Goal: Task Accomplishment & Management: Complete application form

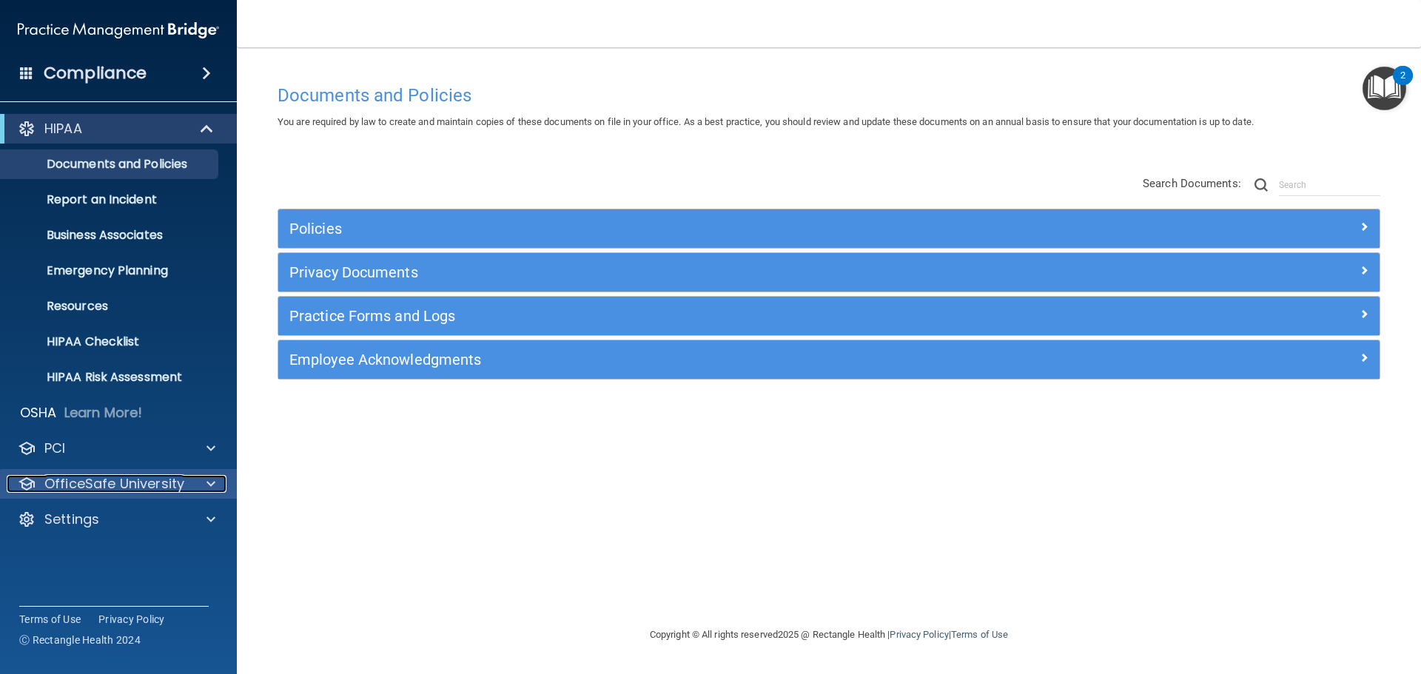
click at [138, 489] on p "OfficeSafe University" at bounding box center [114, 484] width 140 height 18
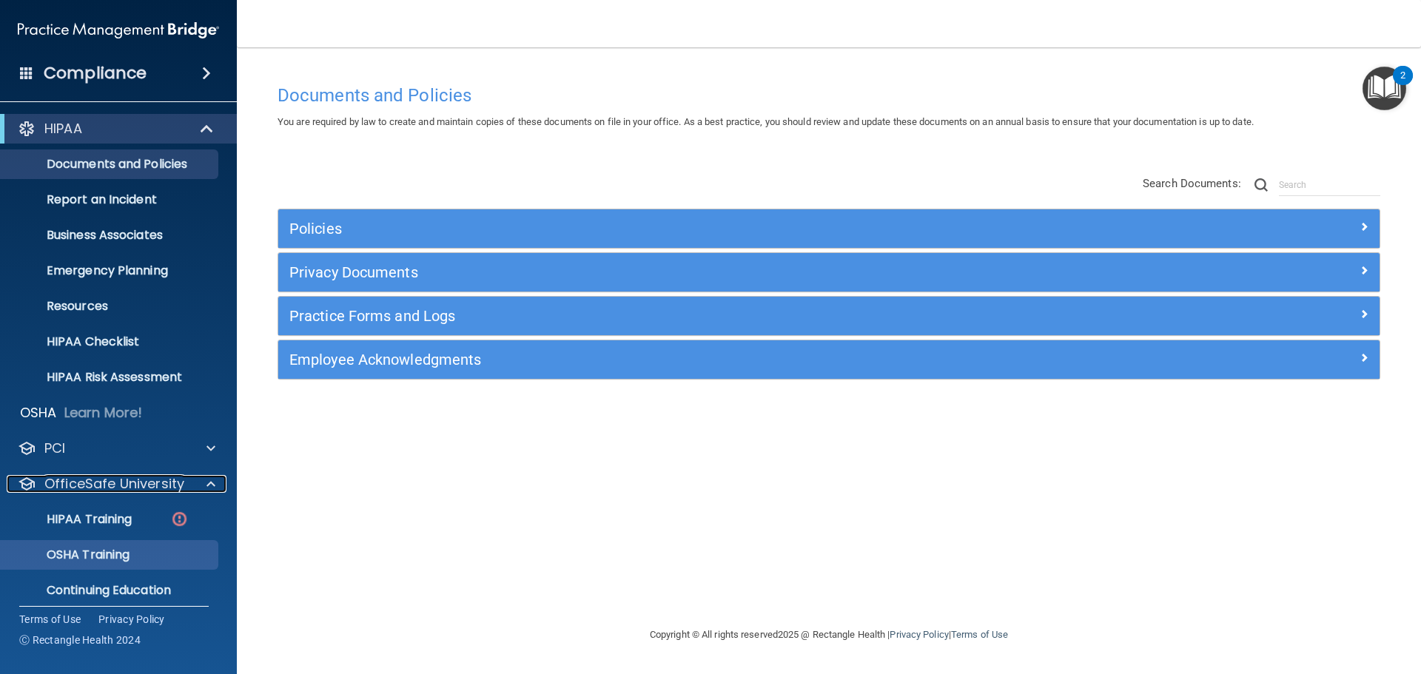
scroll to position [47, 0]
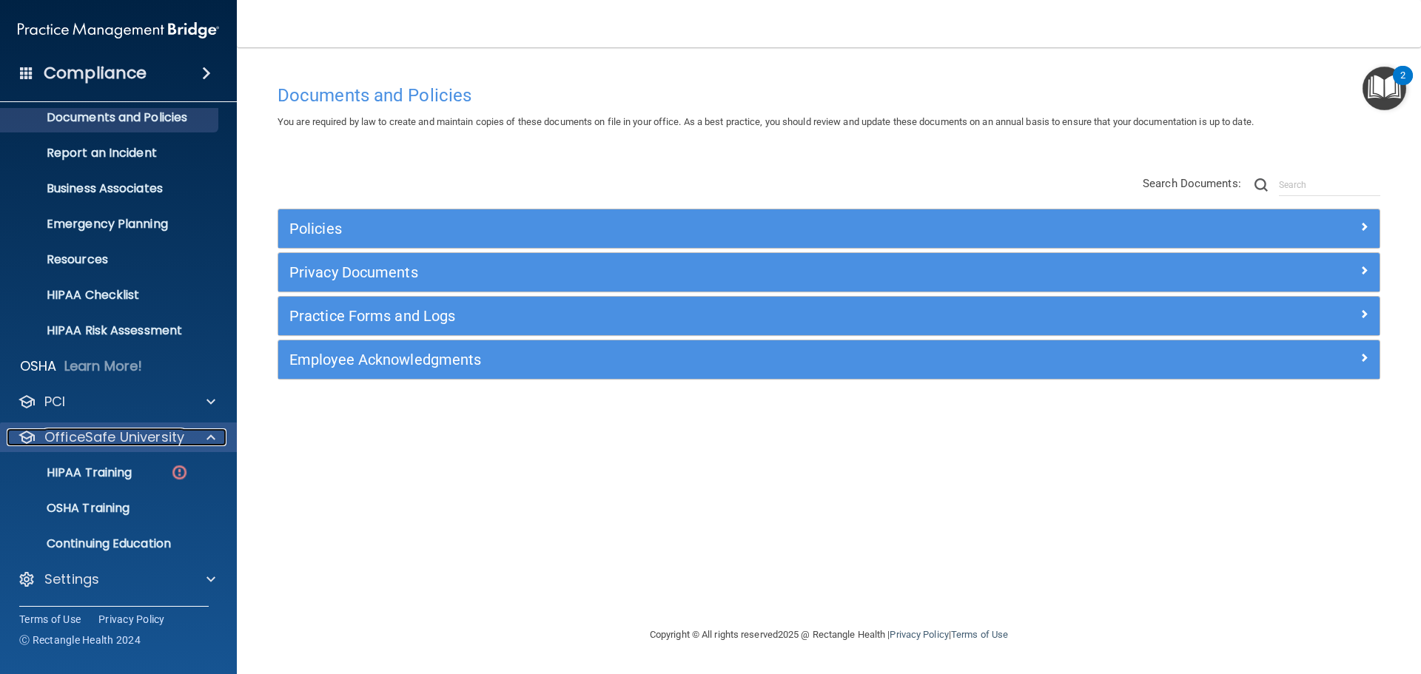
click at [117, 441] on p "OfficeSafe University" at bounding box center [114, 438] width 140 height 18
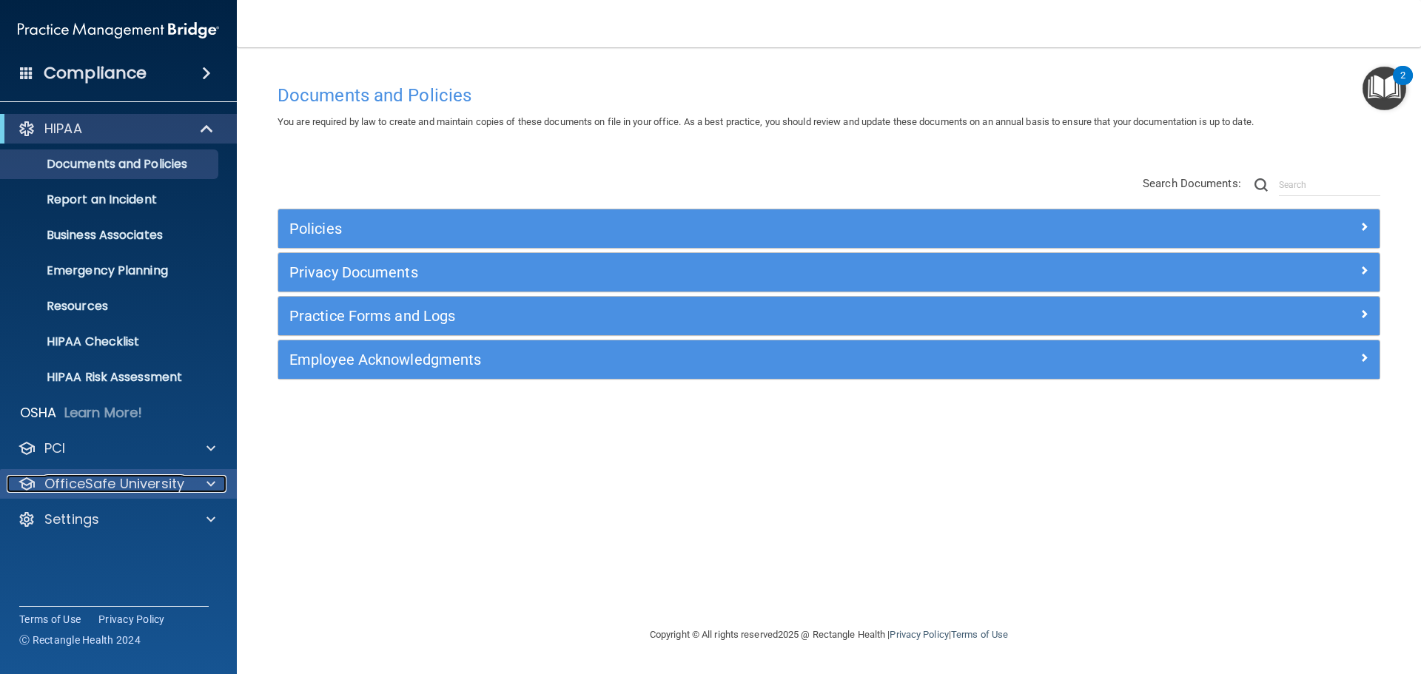
scroll to position [0, 0]
click at [110, 492] on p "OfficeSafe University" at bounding box center [114, 484] width 140 height 18
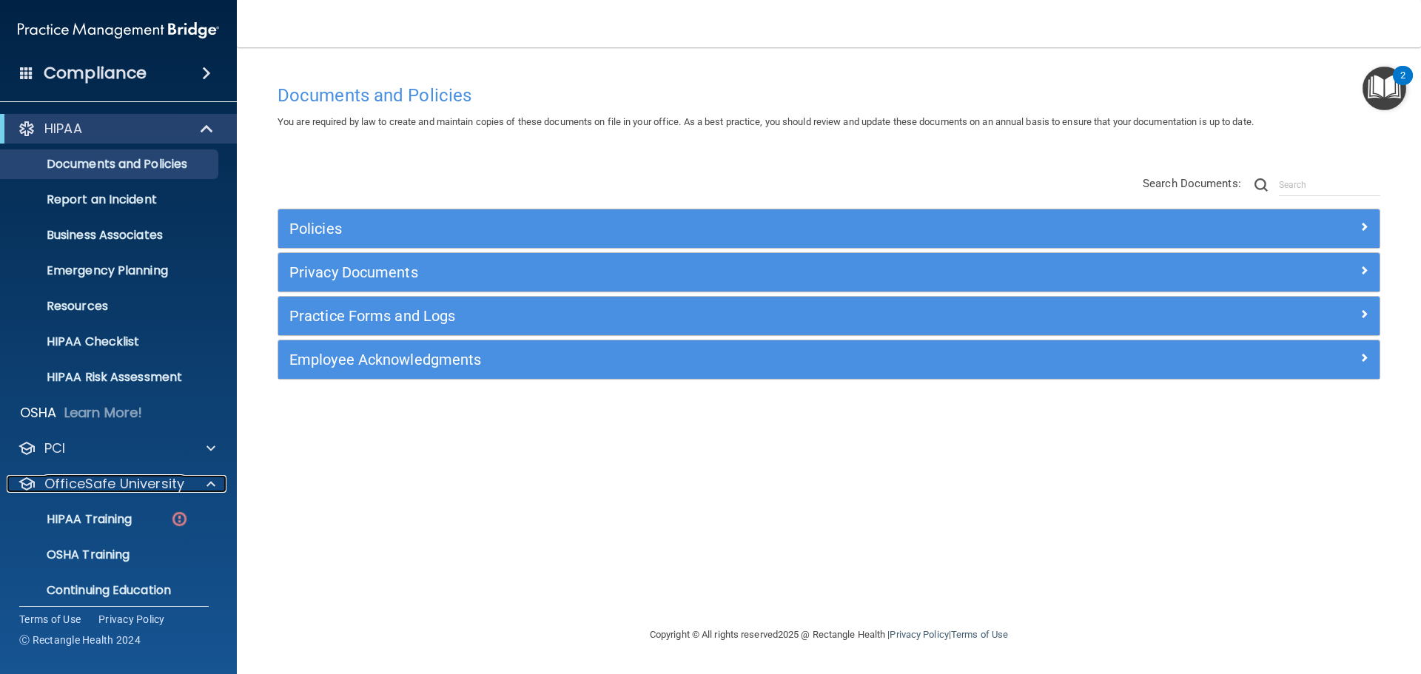
scroll to position [47, 0]
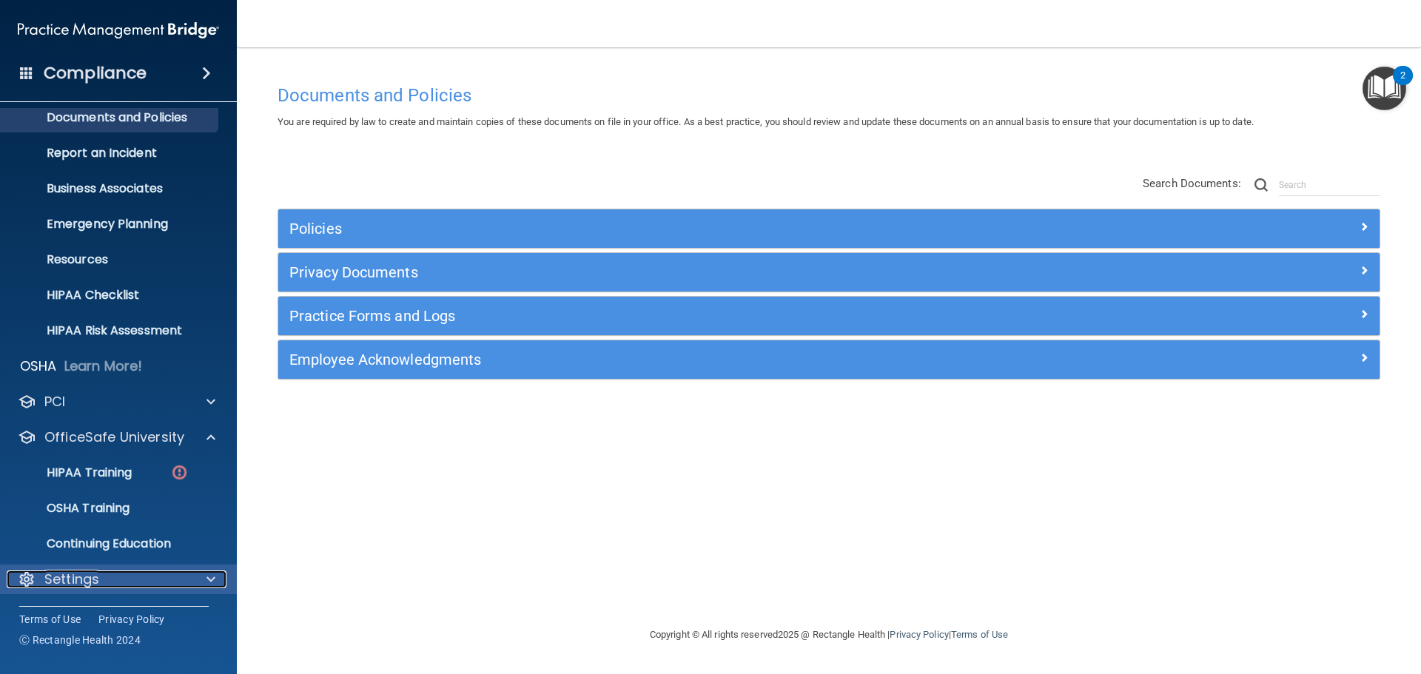
click at [125, 577] on div "Settings" at bounding box center [99, 580] width 184 height 18
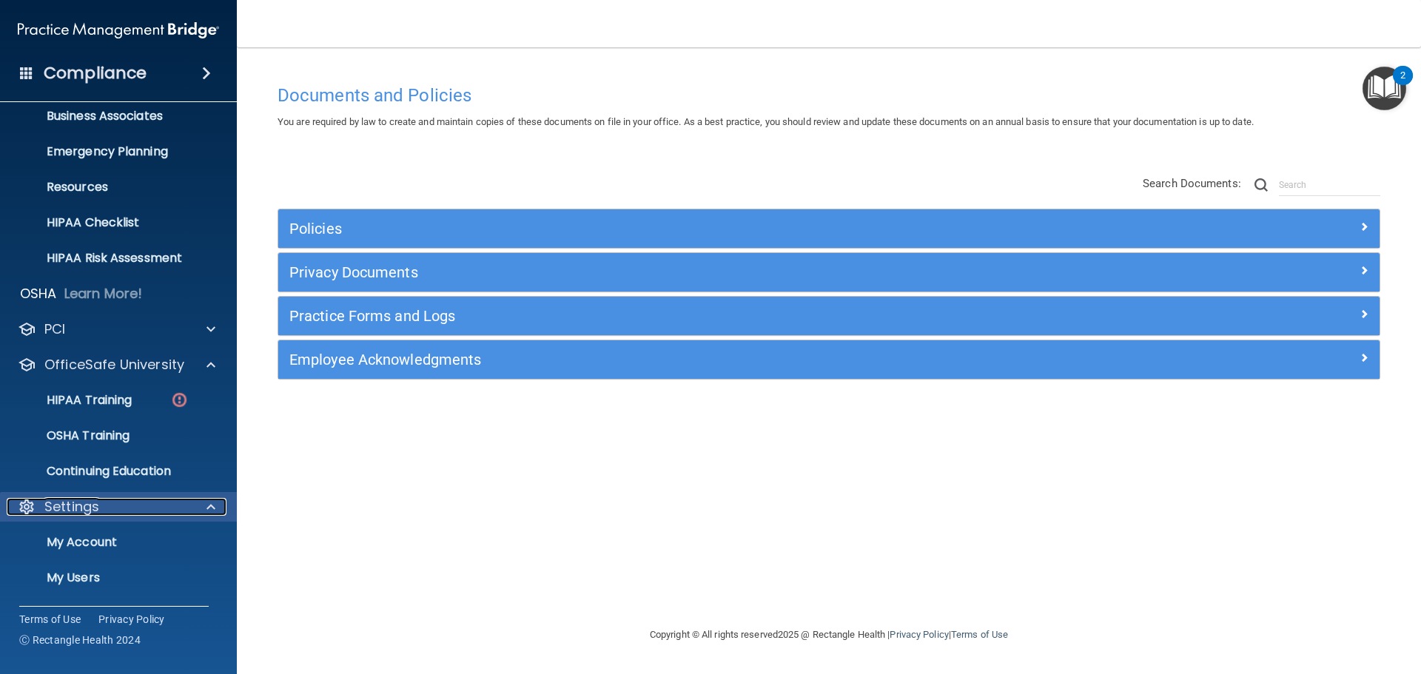
scroll to position [189, 0]
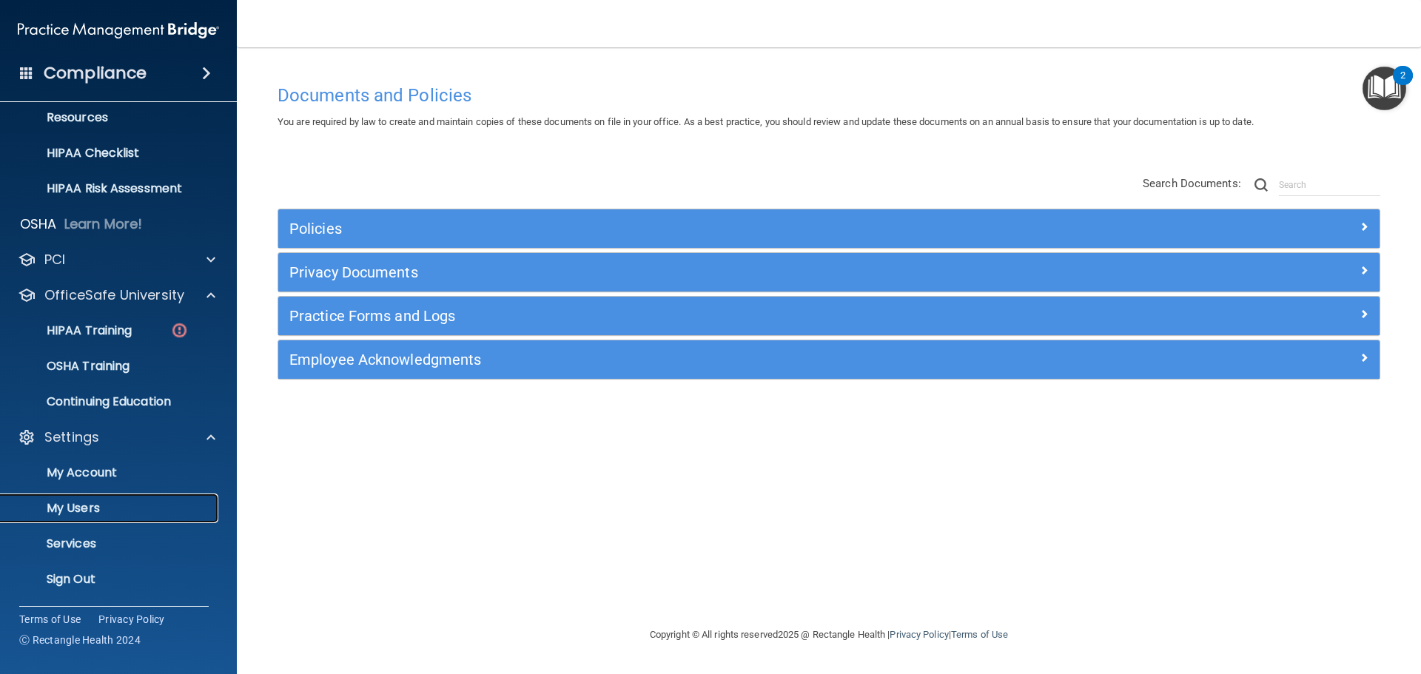
click at [93, 512] on p "My Users" at bounding box center [111, 508] width 202 height 15
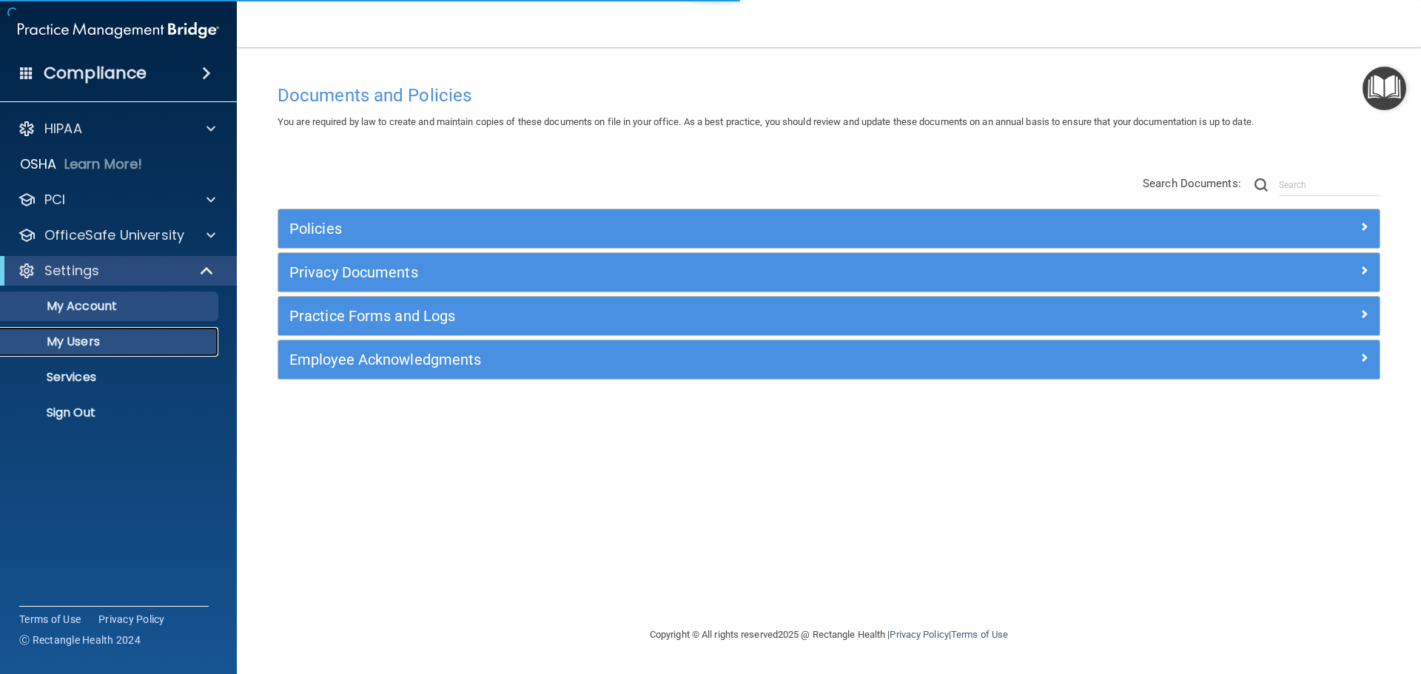
select select "20"
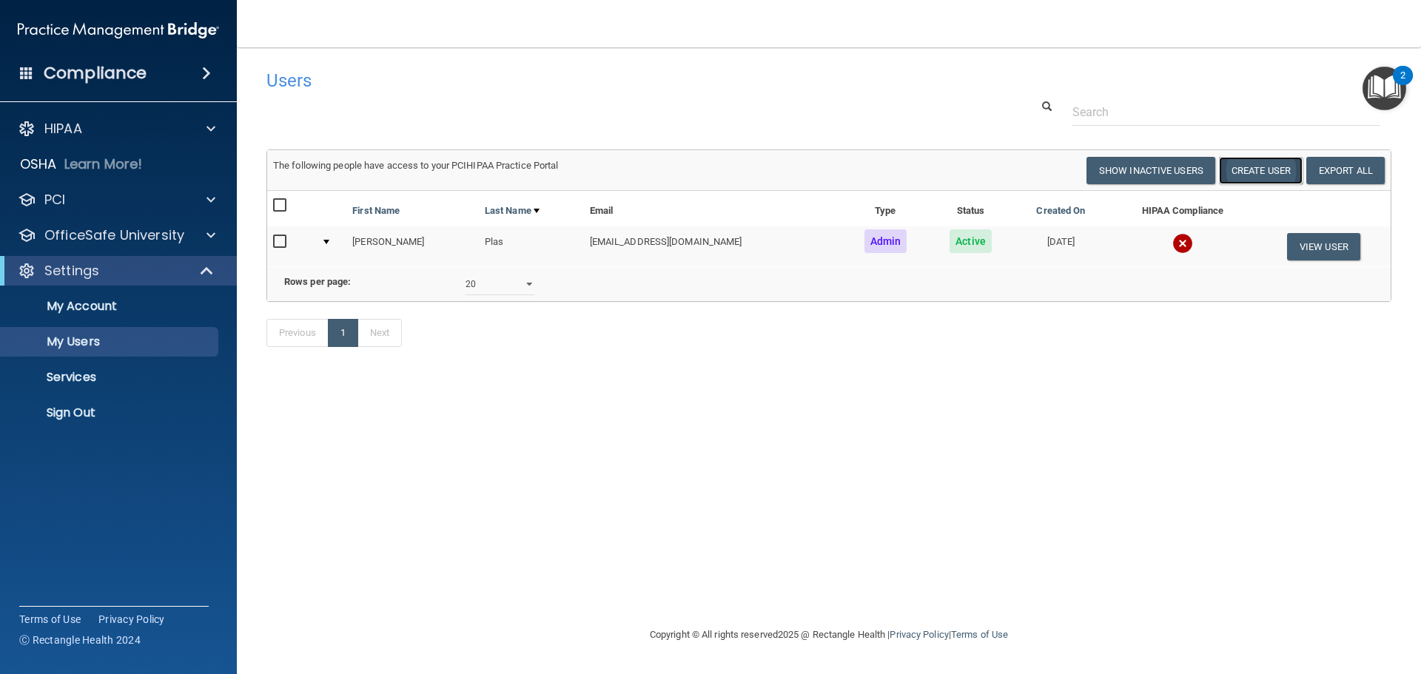
click at [1257, 172] on button "Create User" at bounding box center [1261, 170] width 84 height 27
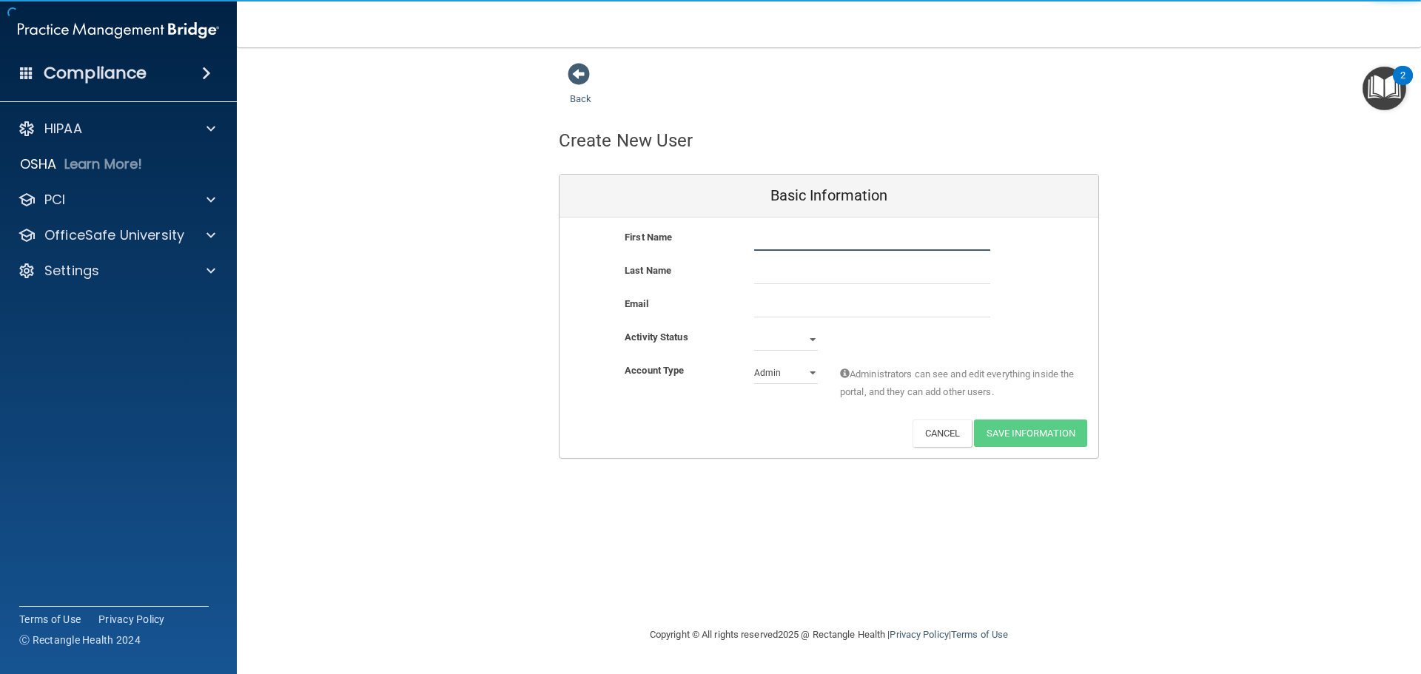
click at [821, 244] on input "text" at bounding box center [872, 240] width 236 height 22
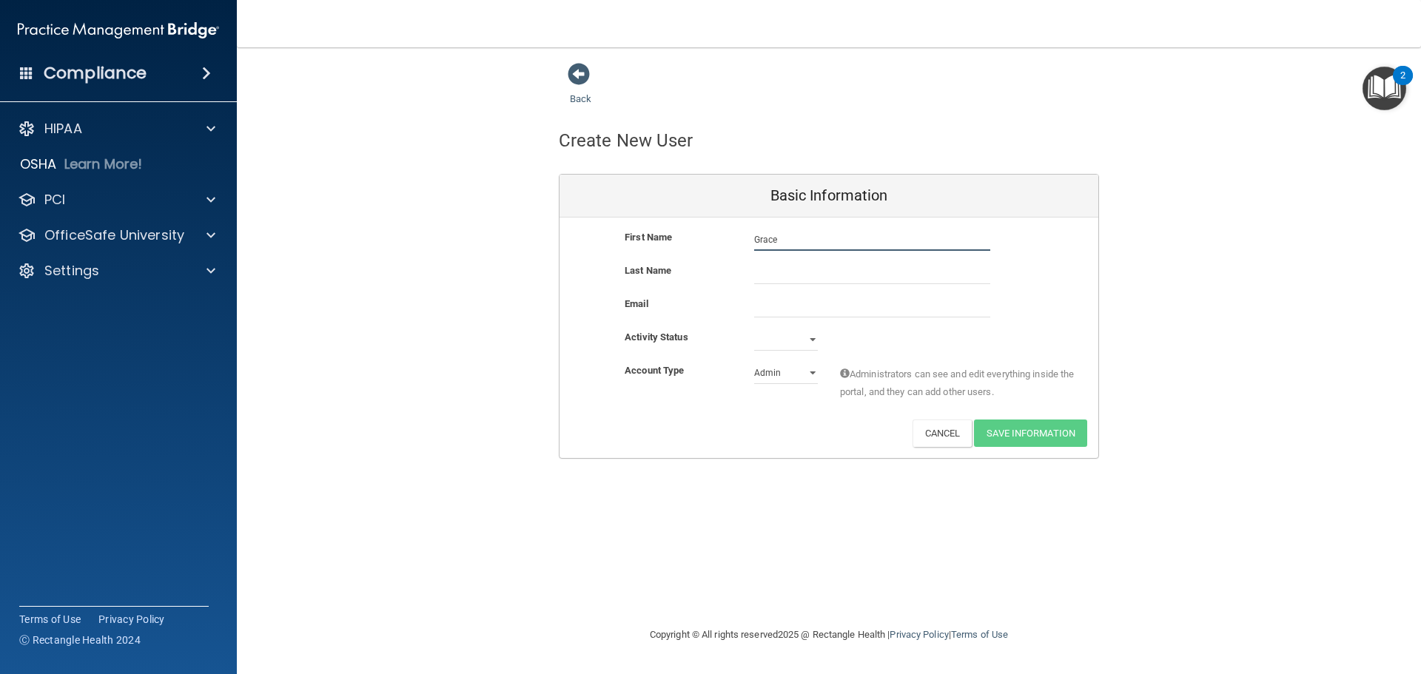
type input "Grace"
type input "Abahazi"
click at [780, 377] on select "Admin Member" at bounding box center [786, 373] width 64 height 22
select select "practice_member"
click at [754, 362] on select "Admin Member" at bounding box center [786, 373] width 64 height 22
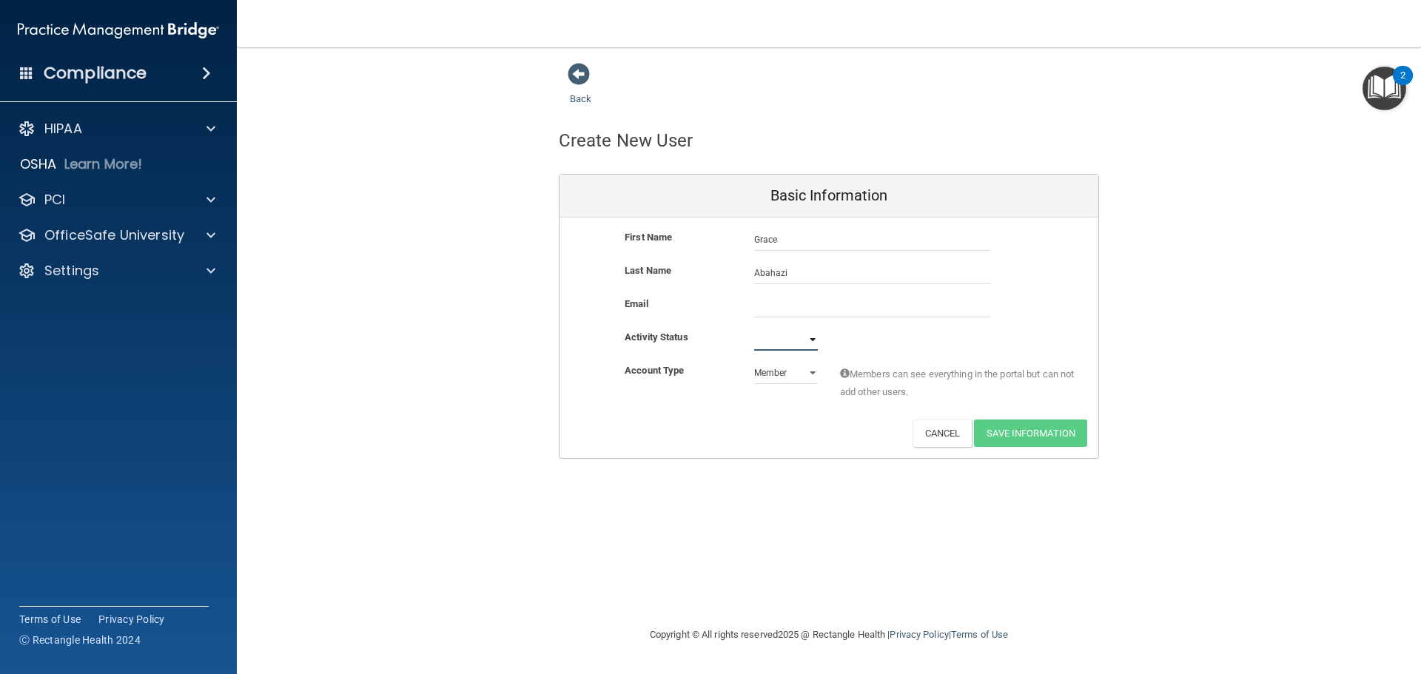
click at [793, 348] on select "Active Inactive" at bounding box center [786, 340] width 64 height 22
select select "active"
click at [754, 329] on select "Active Inactive" at bounding box center [786, 340] width 64 height 22
click at [785, 302] on input "email" at bounding box center [872, 306] width 236 height 22
click at [711, 346] on div "Activity Status" at bounding box center [679, 338] width 130 height 18
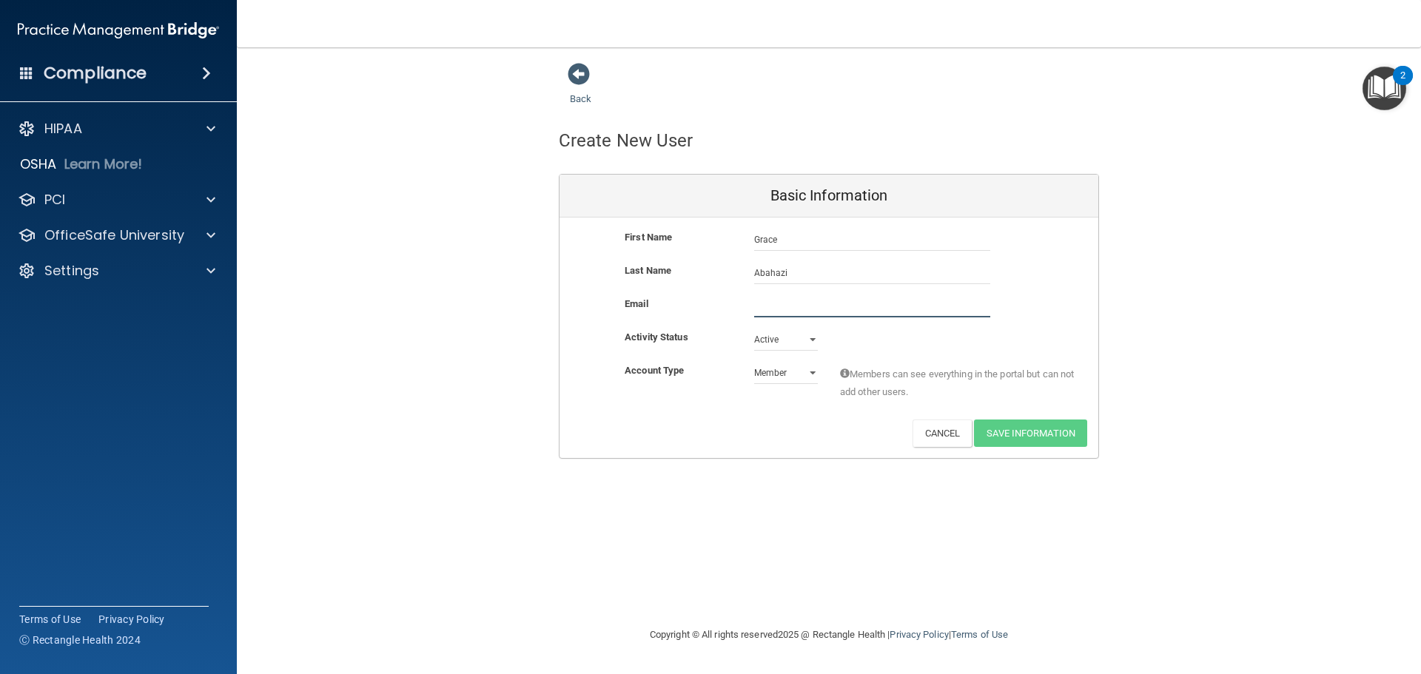
click at [793, 306] on input "email" at bounding box center [872, 306] width 236 height 22
paste input "[EMAIL_ADDRESS][DOMAIN_NAME]"
type input "[EMAIL_ADDRESS][DOMAIN_NAME]"
click at [1032, 437] on button "Save Information" at bounding box center [1030, 433] width 113 height 27
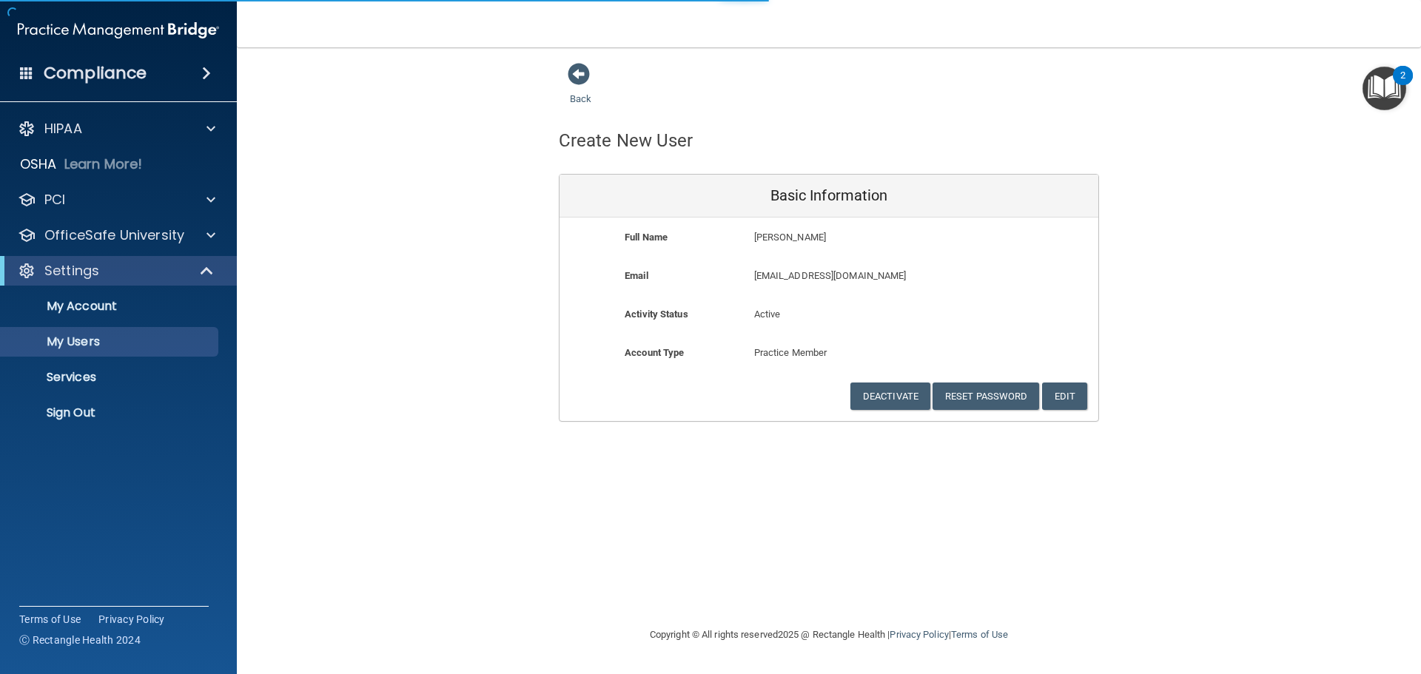
select select "20"
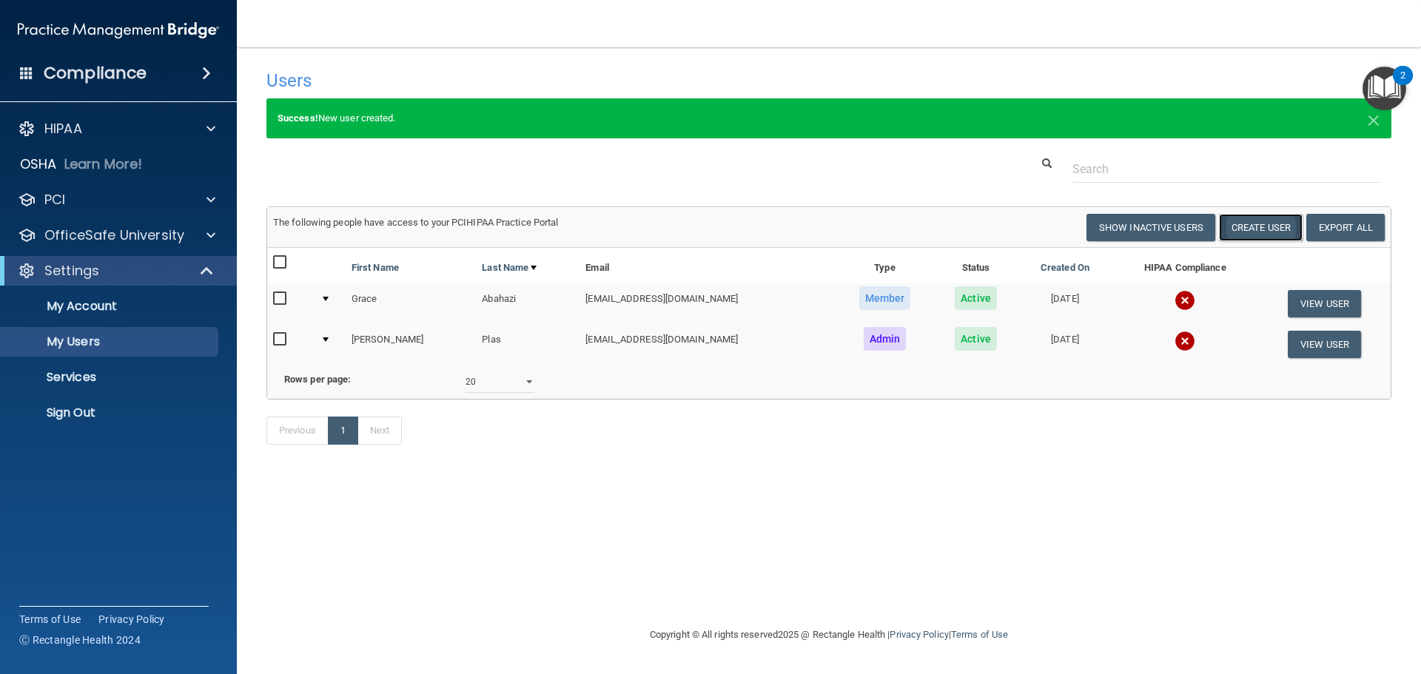
click at [1240, 229] on button "Create User" at bounding box center [1261, 227] width 84 height 27
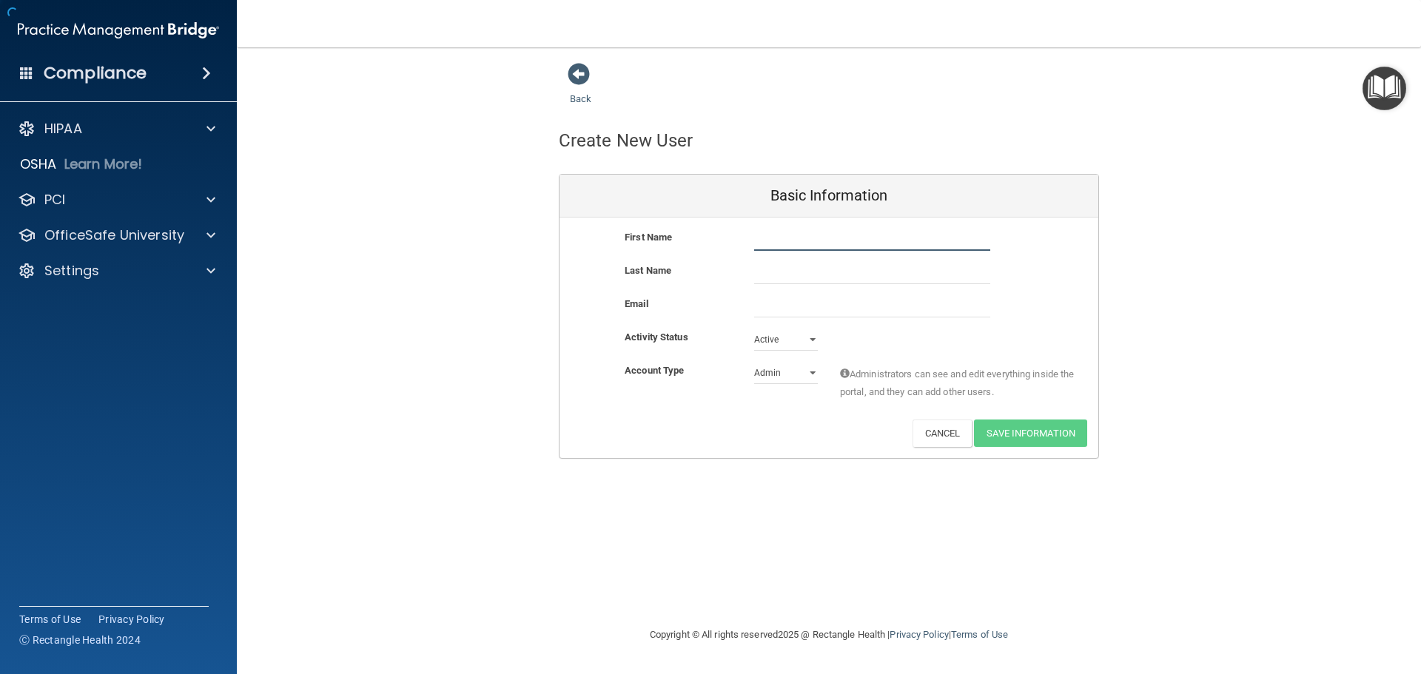
click at [829, 244] on input "text" at bounding box center [872, 240] width 236 height 22
click at [756, 236] on input "text" at bounding box center [872, 240] width 236 height 22
type input "[PERSON_NAME]"
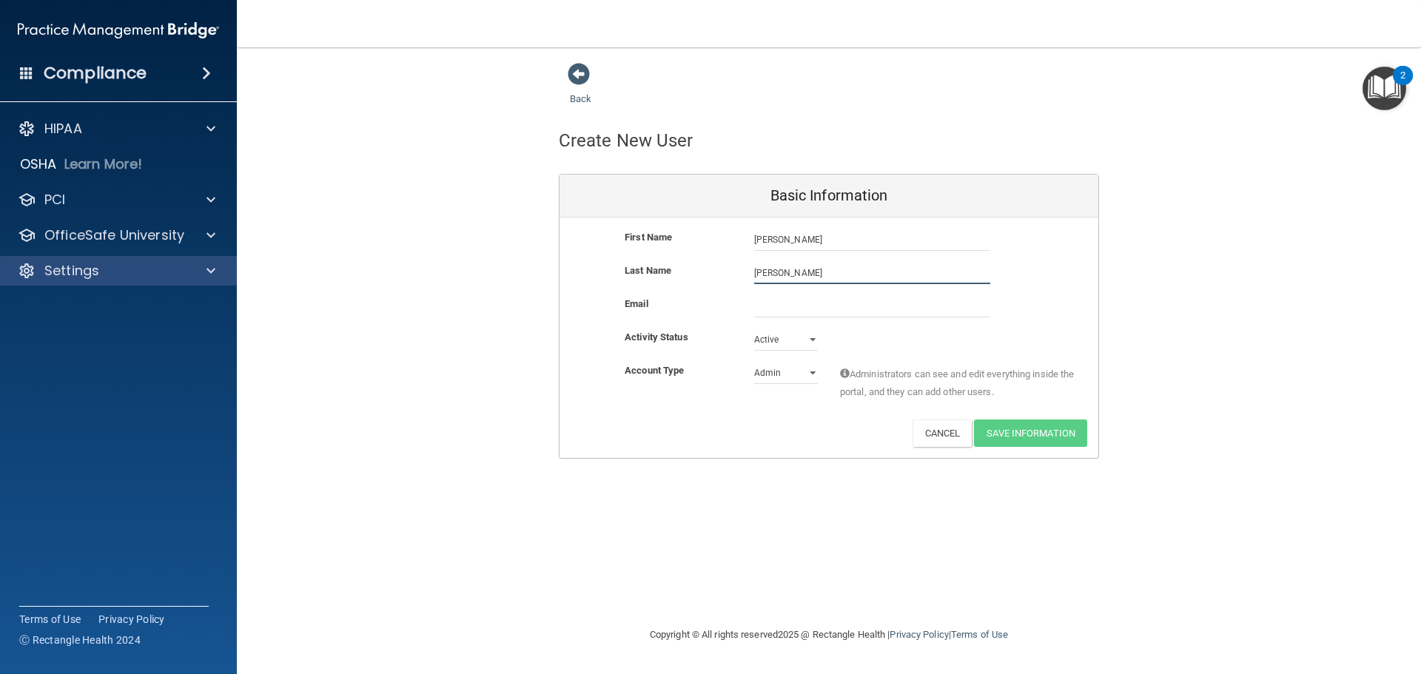
type input "[PERSON_NAME]"
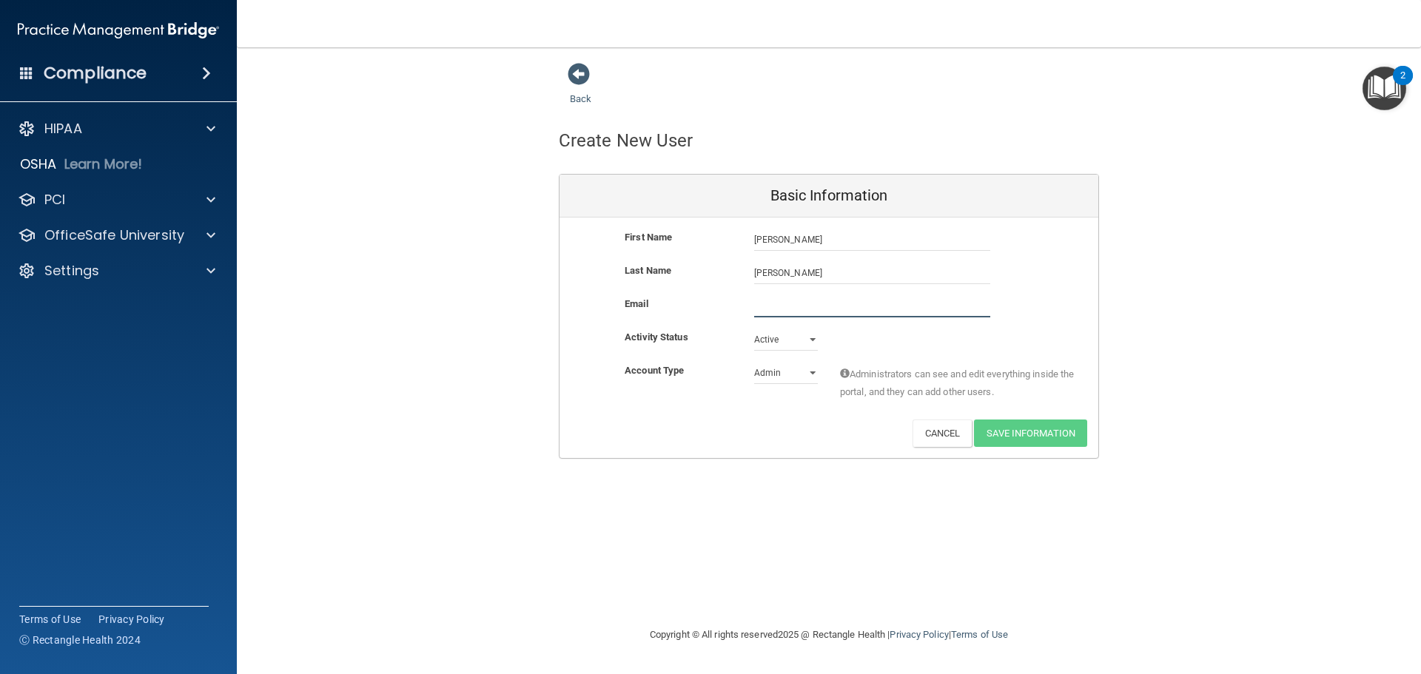
drag, startPoint x: 853, startPoint y: 308, endPoint x: 822, endPoint y: 286, distance: 38.8
click at [853, 308] on input "email" at bounding box center [872, 306] width 236 height 22
paste input "[PERSON_NAME][EMAIL_ADDRESS][DOMAIN_NAME]"
type input "[PERSON_NAME][EMAIL_ADDRESS][DOMAIN_NAME]"
click at [779, 372] on select "Admin Member" at bounding box center [786, 373] width 64 height 22
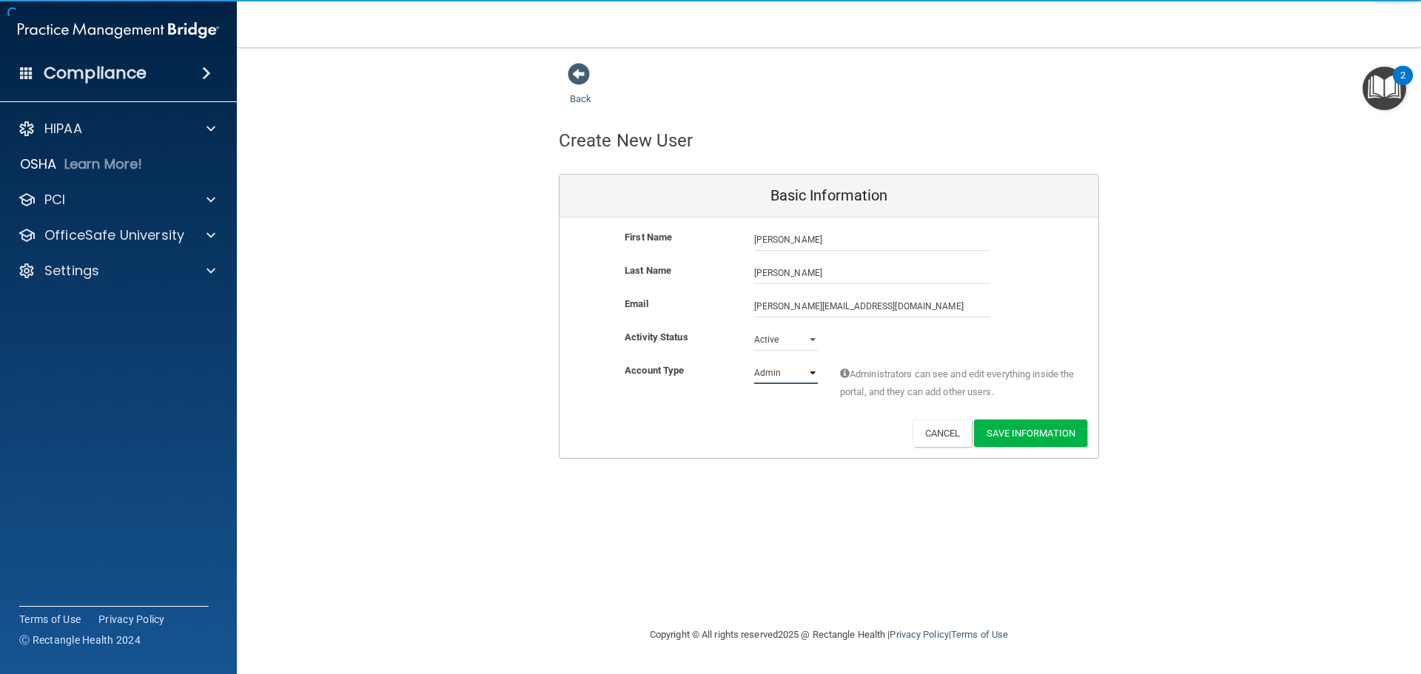
select select "practice_member"
click at [754, 362] on select "Admin Member" at bounding box center [786, 373] width 64 height 22
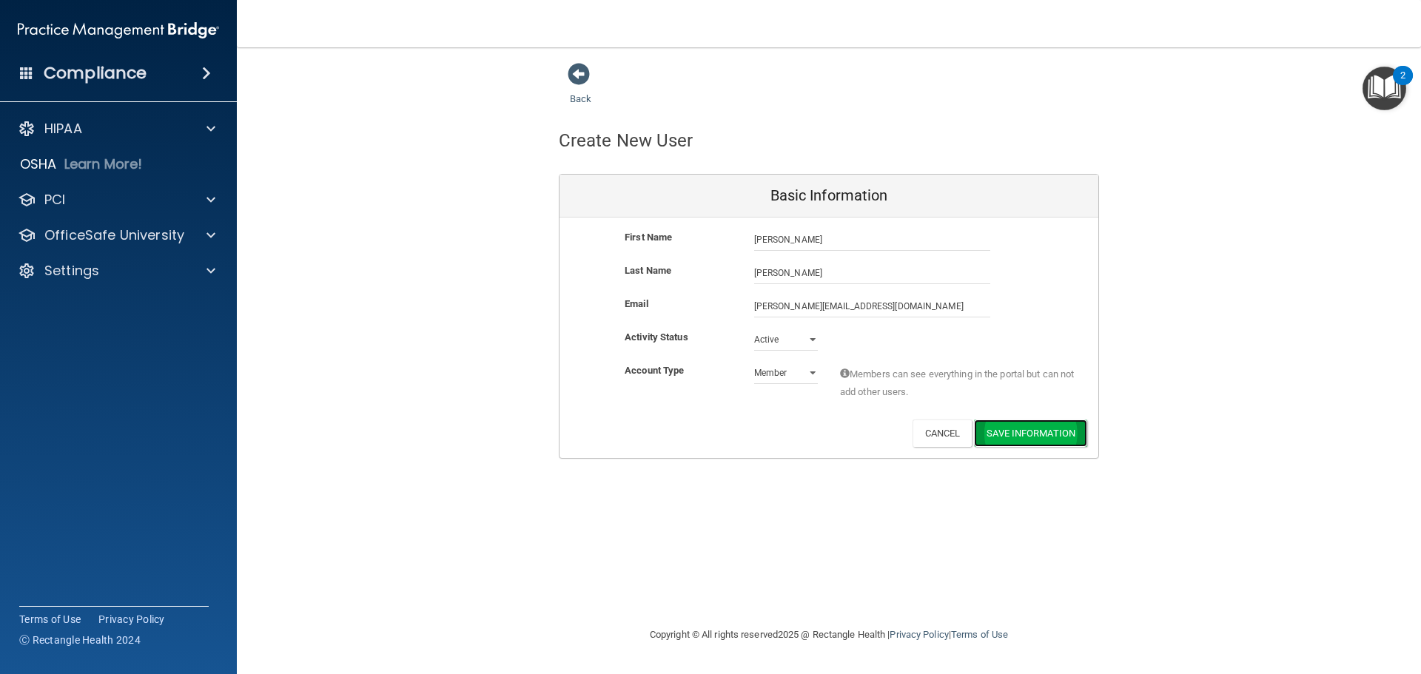
click at [1011, 426] on button "Save Information" at bounding box center [1030, 433] width 113 height 27
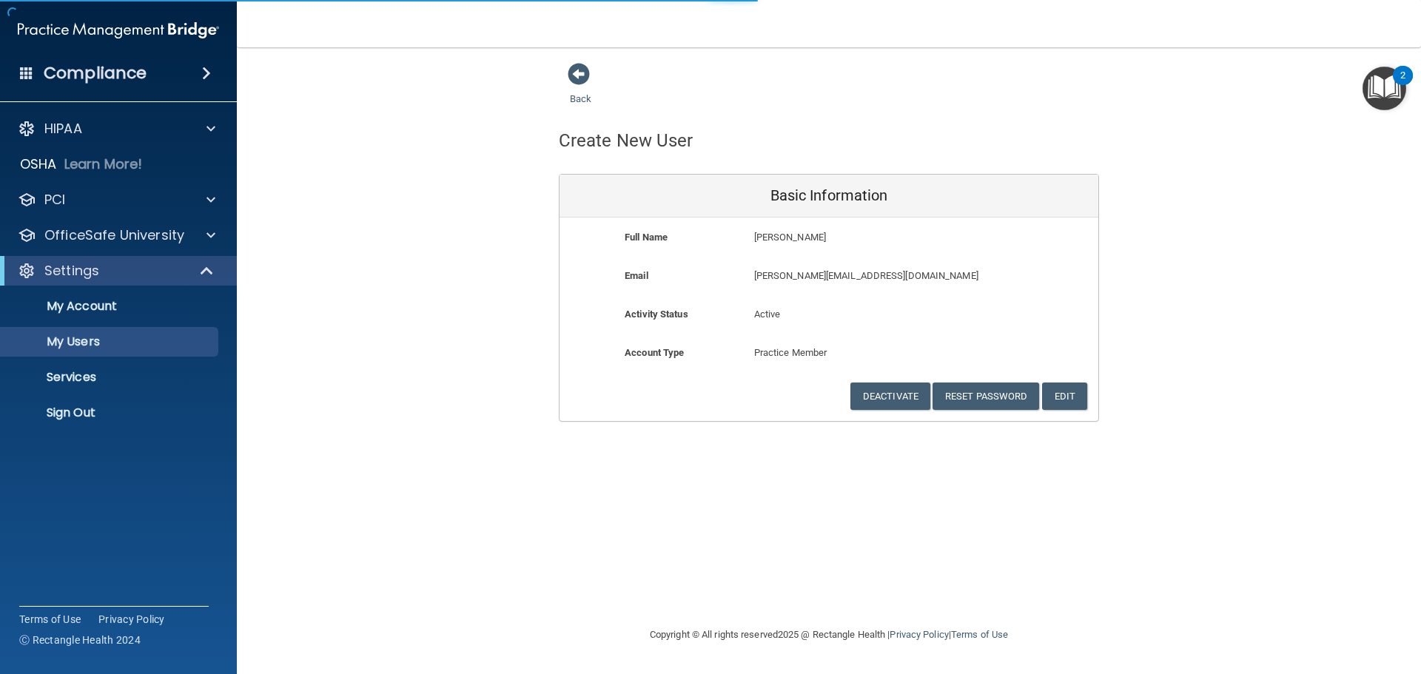
select select "20"
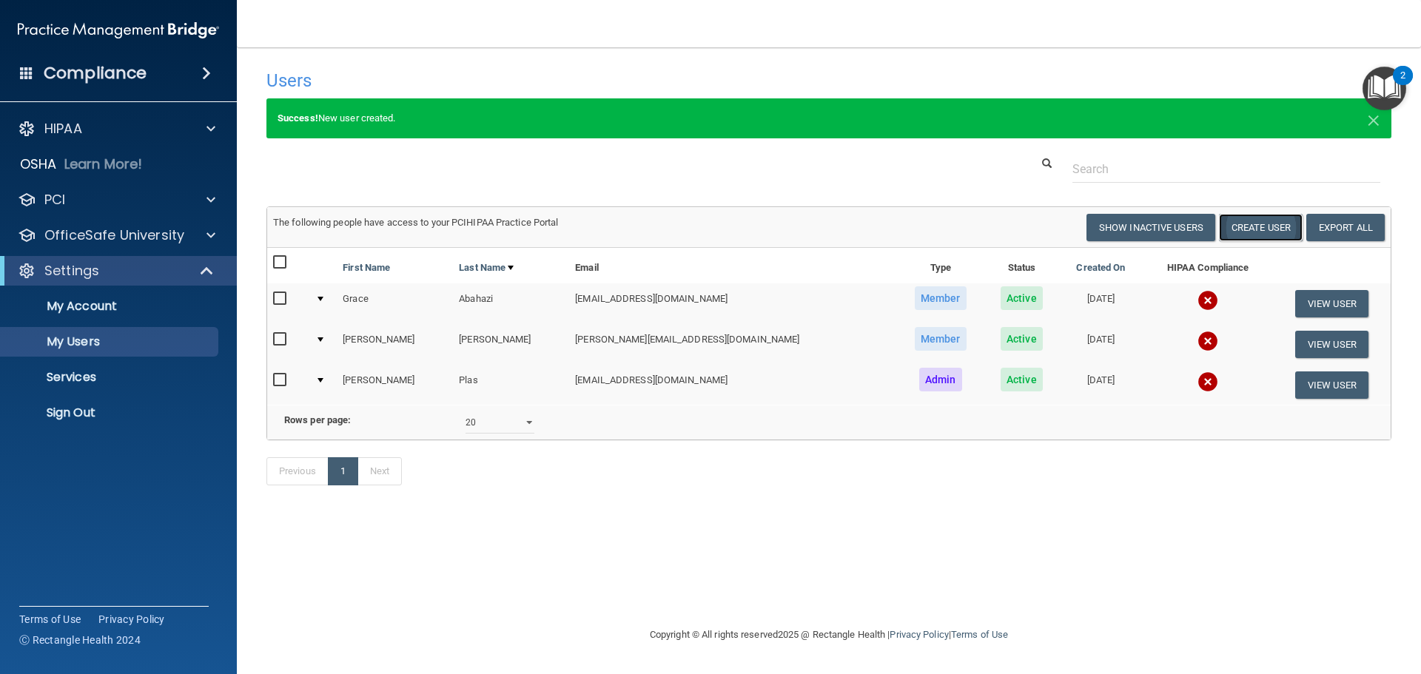
click at [1238, 231] on button "Create User" at bounding box center [1261, 227] width 84 height 27
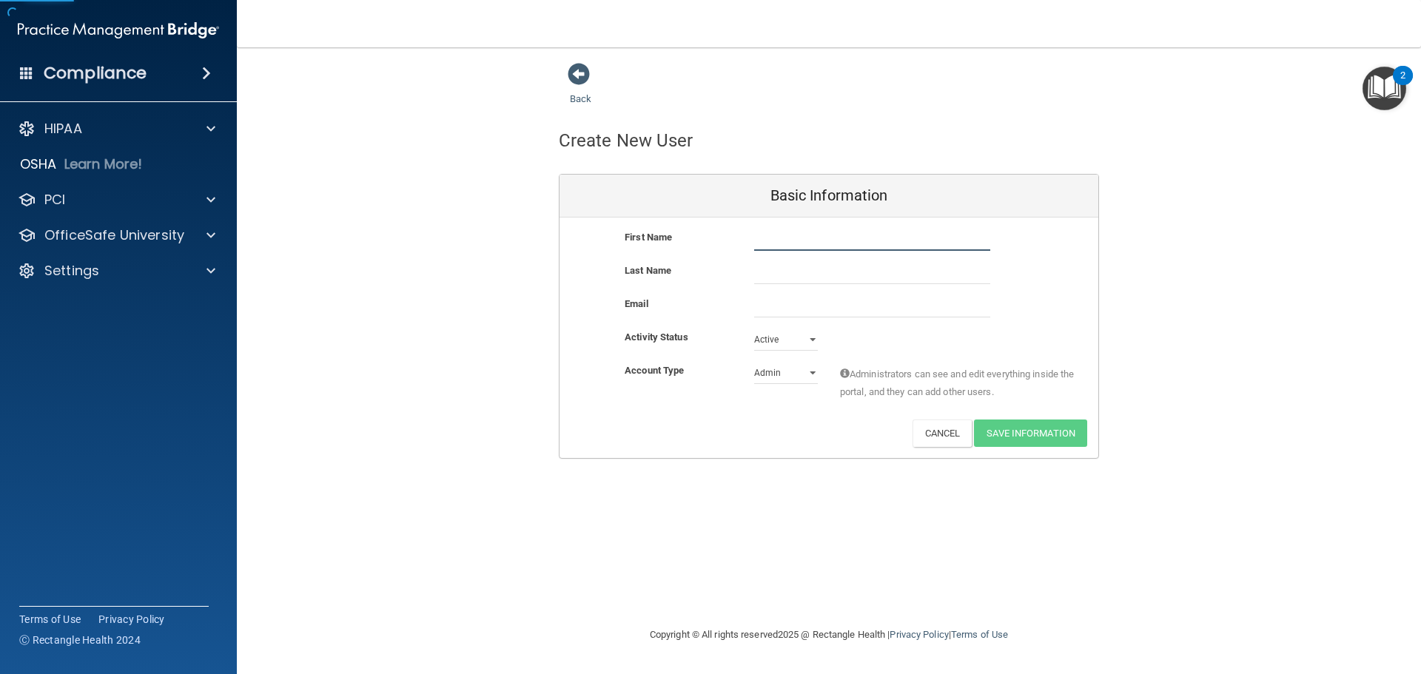
click at [816, 245] on input "text" at bounding box center [872, 240] width 236 height 22
type input "[PERSON_NAME]"
type input "K"
click at [771, 269] on input "Lehnkuhl" at bounding box center [872, 273] width 236 height 22
type input "[PERSON_NAME]"
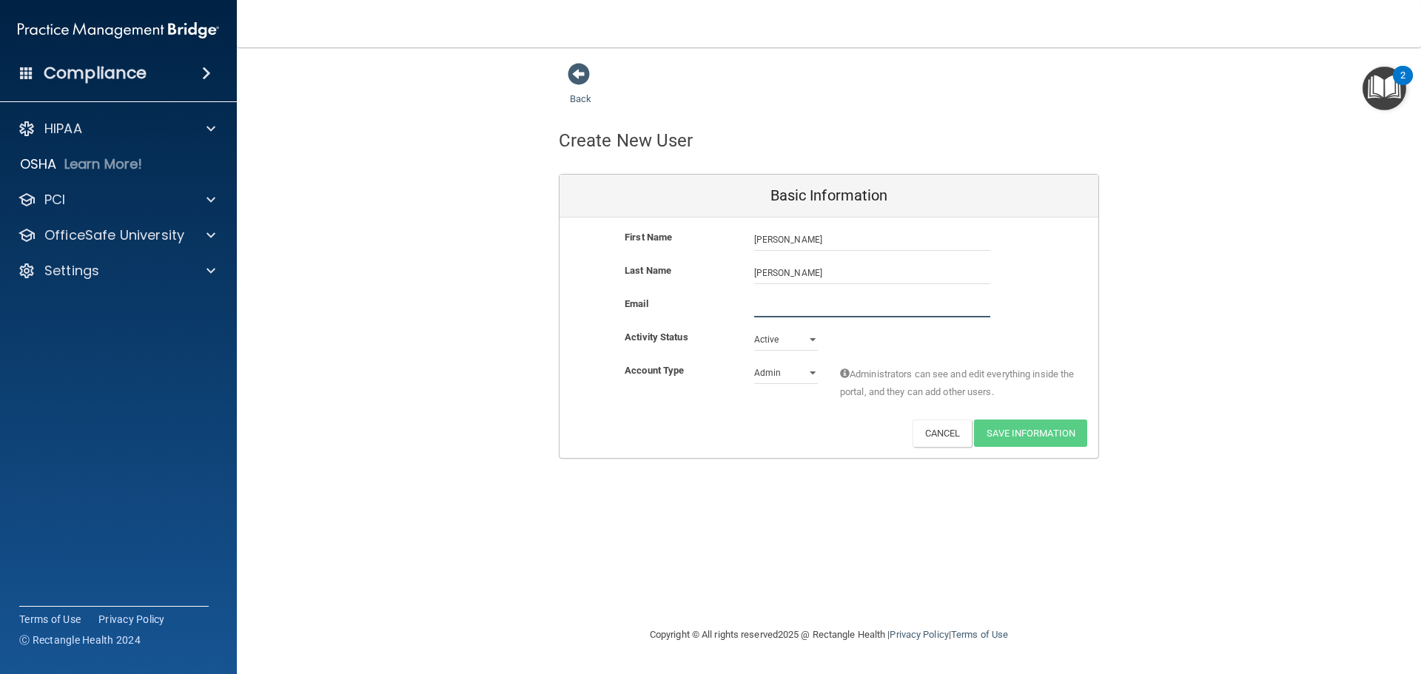
click at [780, 300] on input "email" at bounding box center [872, 306] width 236 height 22
paste input "[EMAIL_ADDRESS][DOMAIN_NAME]"
type input "[EMAIL_ADDRESS][DOMAIN_NAME]"
click at [810, 343] on select "Active Inactive" at bounding box center [786, 340] width 64 height 22
click at [859, 349] on div "Activity Status Active Active Inactive" at bounding box center [829, 340] width 539 height 22
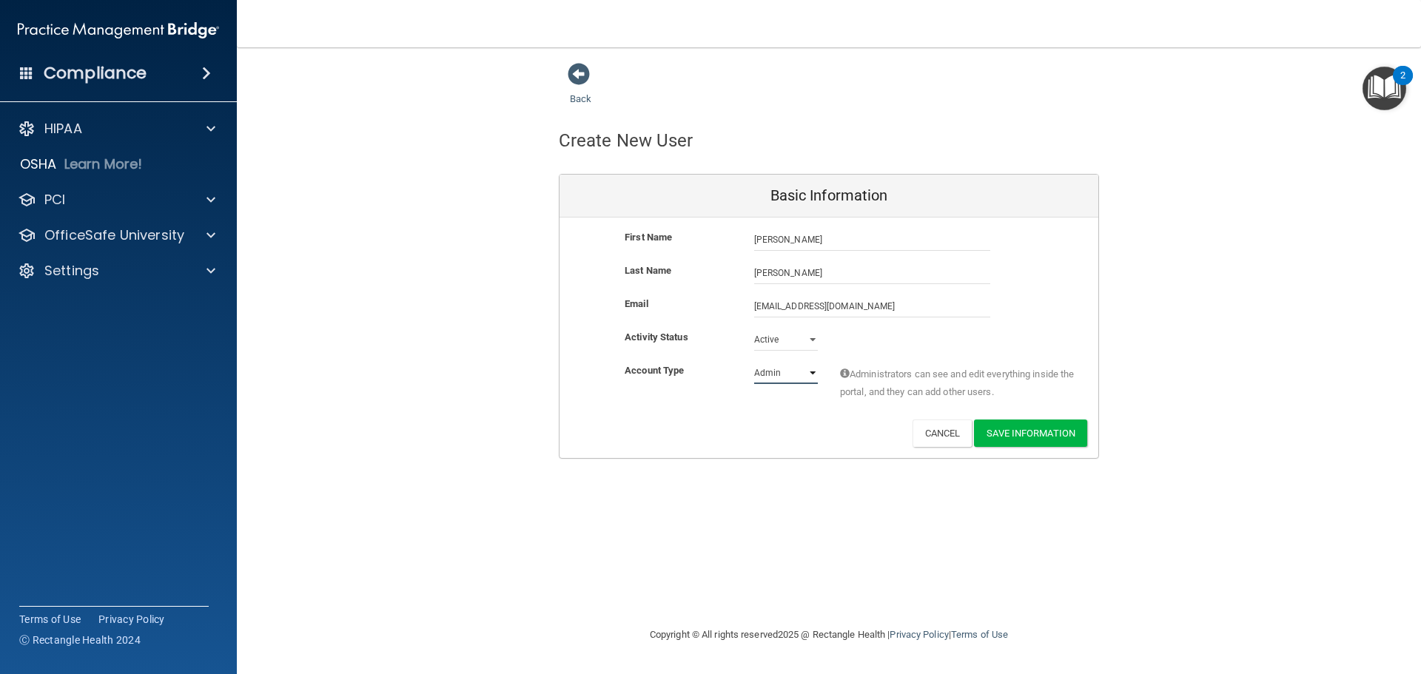
click at [803, 370] on select "Admin Member" at bounding box center [786, 373] width 64 height 22
select select "practice_member"
click at [754, 362] on select "Admin Member" at bounding box center [786, 373] width 64 height 22
click at [1016, 430] on button "Save Information" at bounding box center [1030, 433] width 113 height 27
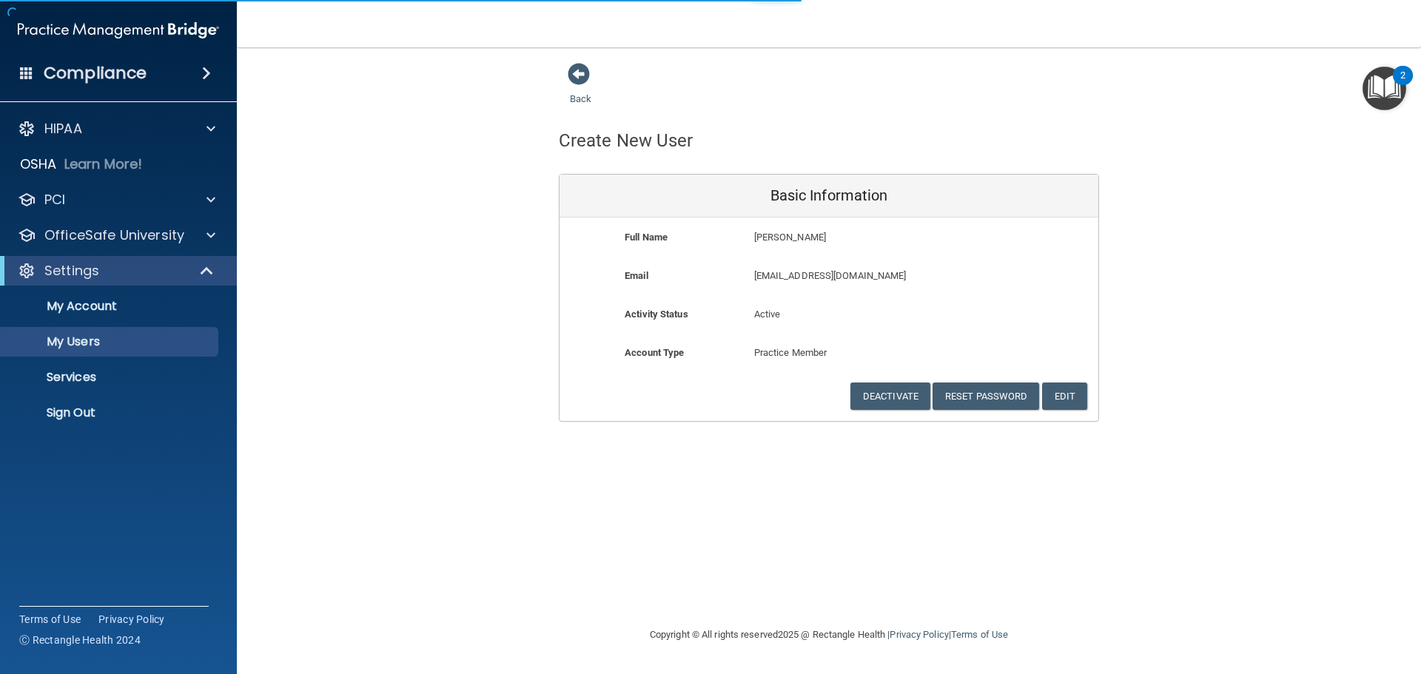
select select "20"
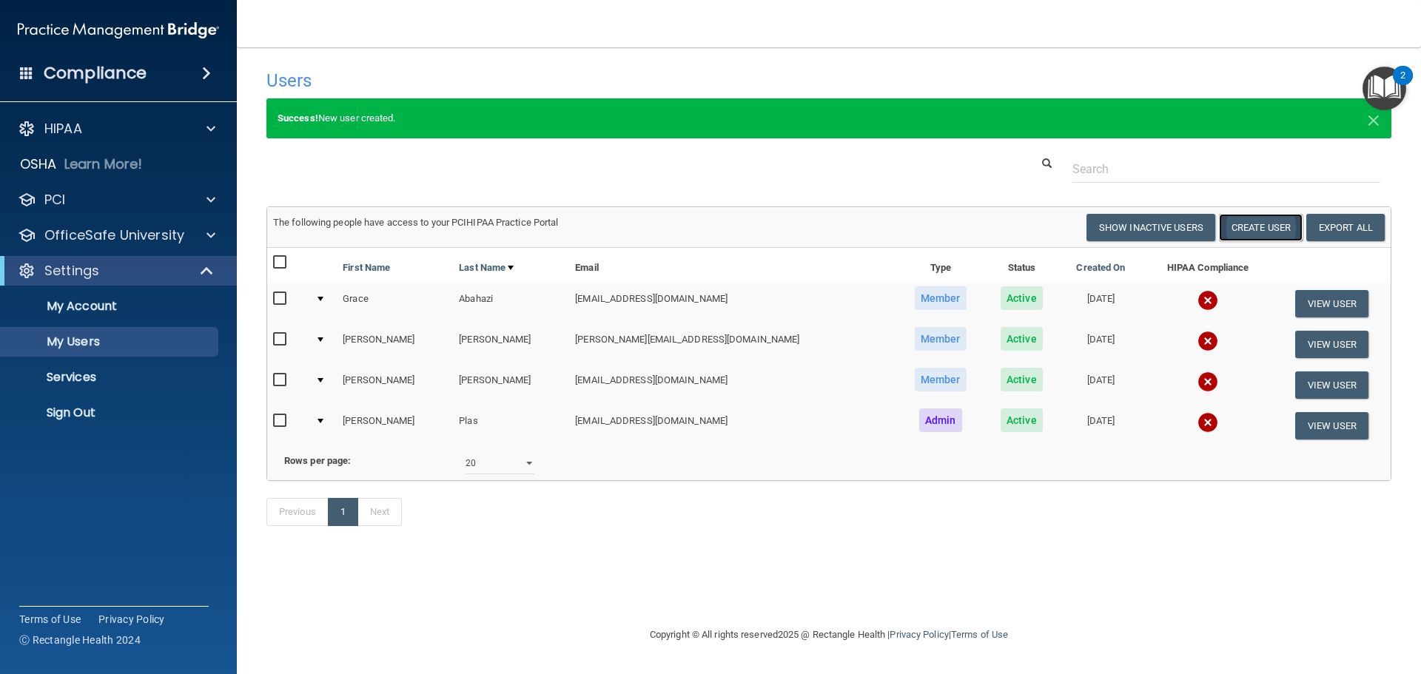
click at [1263, 232] on button "Create User" at bounding box center [1261, 227] width 84 height 27
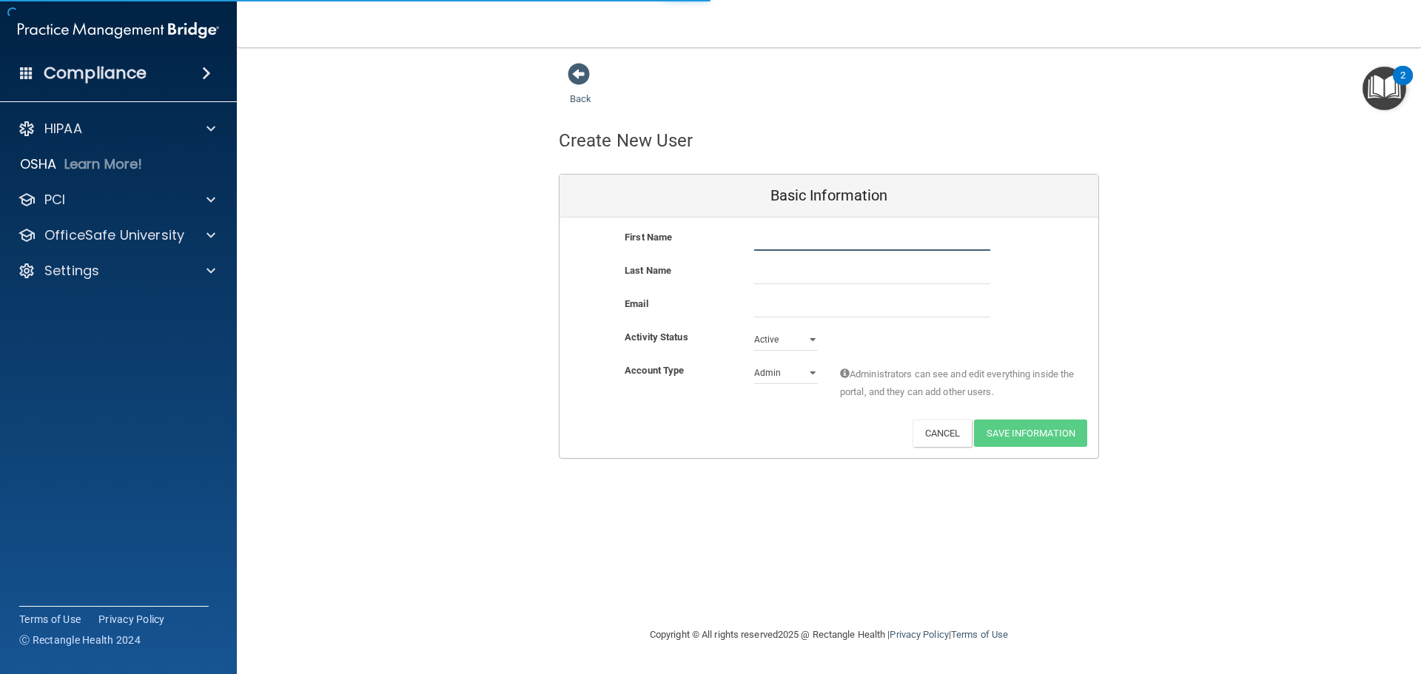
click at [825, 246] on input "text" at bounding box center [872, 240] width 236 height 22
type input "[PERSON_NAME]"
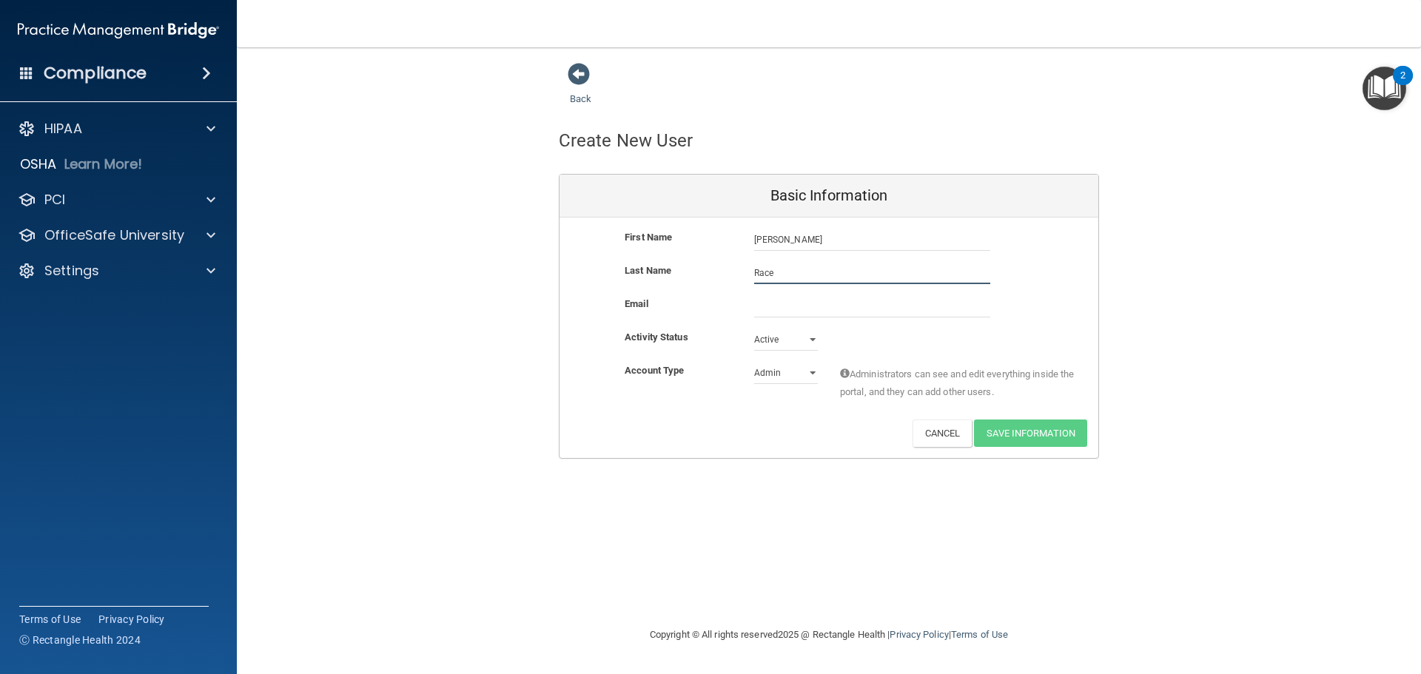
type input "Race"
click at [827, 305] on input "email" at bounding box center [872, 306] width 236 height 22
paste input "[EMAIL_ADDRESS][DOMAIN_NAME]"
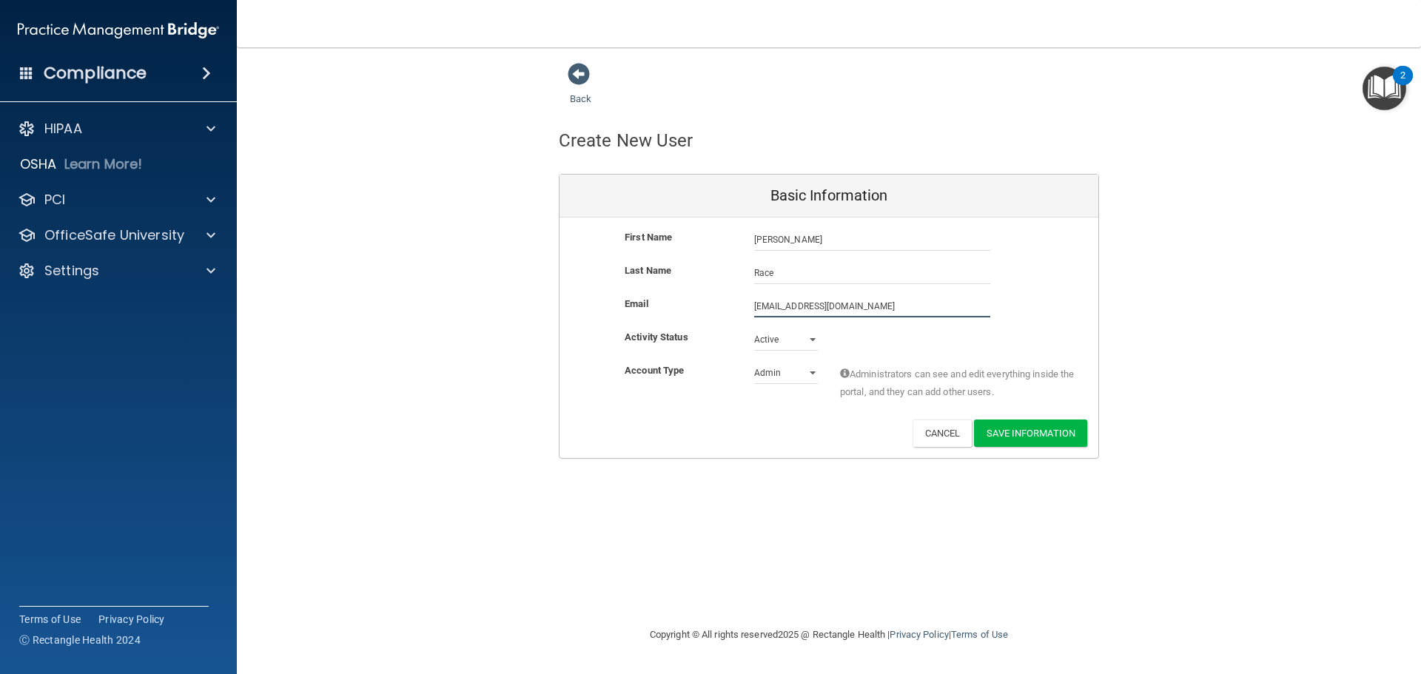
type input "[EMAIL_ADDRESS][DOMAIN_NAME]"
click at [797, 377] on select "Admin Member" at bounding box center [786, 373] width 64 height 22
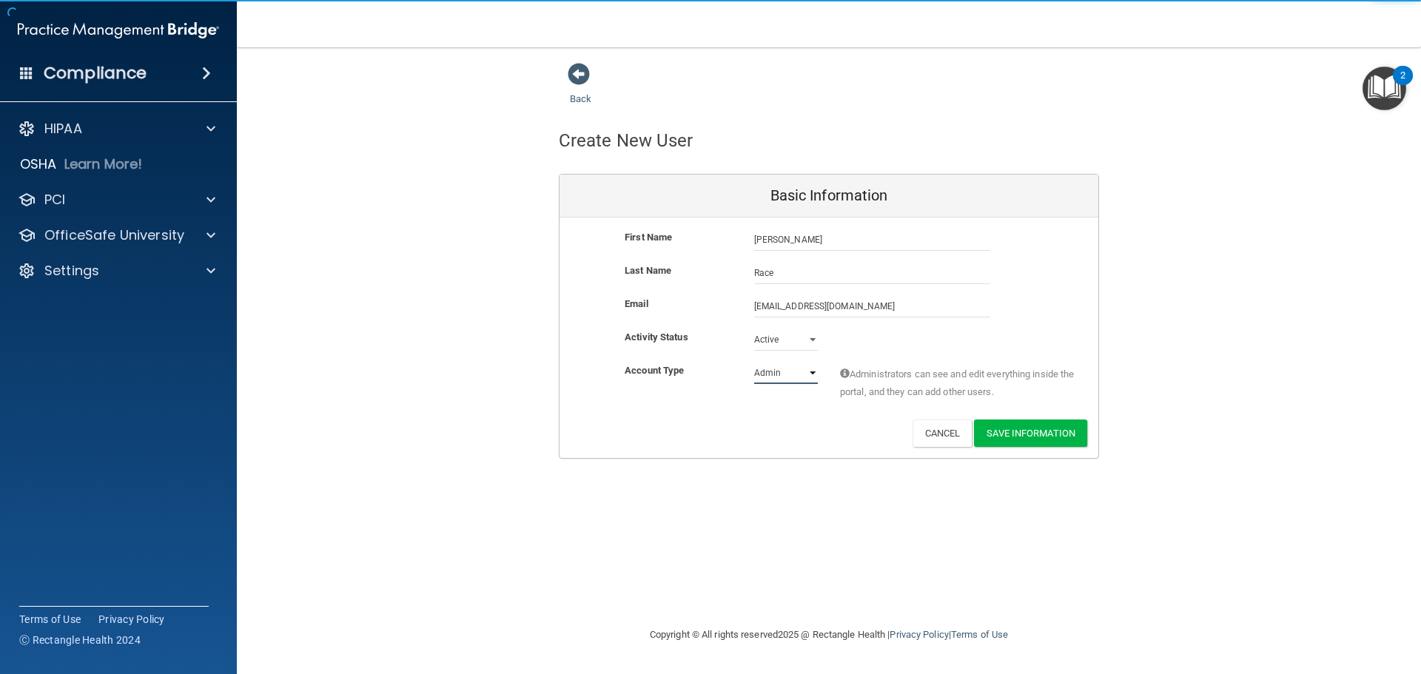
select select "practice_member"
click at [754, 362] on select "Admin Member" at bounding box center [786, 373] width 64 height 22
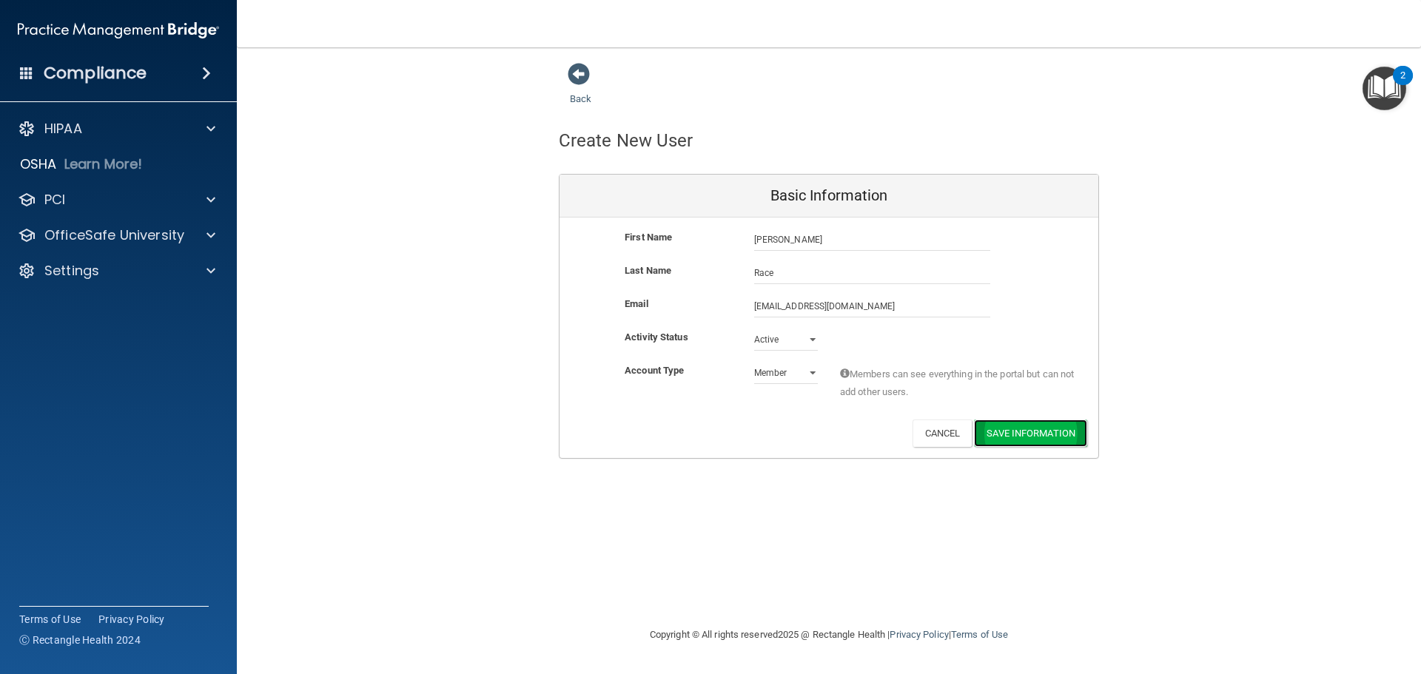
click at [1025, 430] on button "Save Information" at bounding box center [1030, 433] width 113 height 27
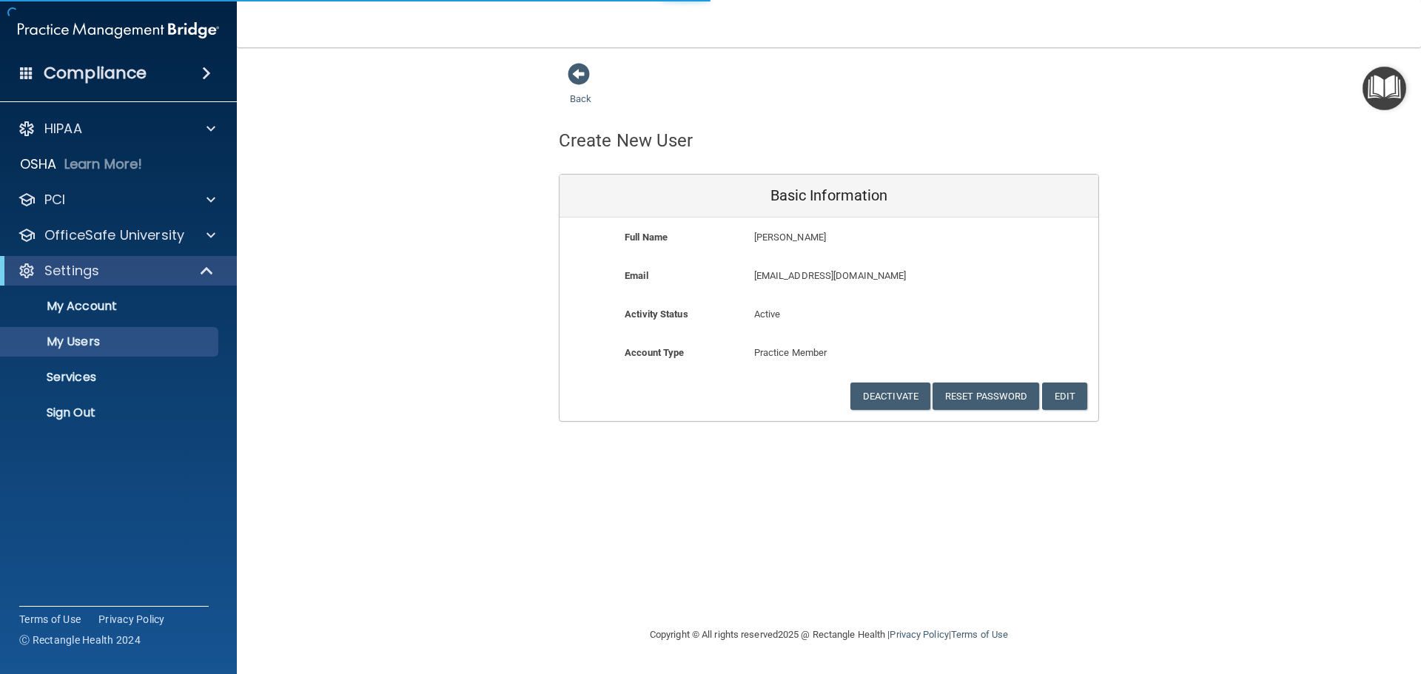
select select "20"
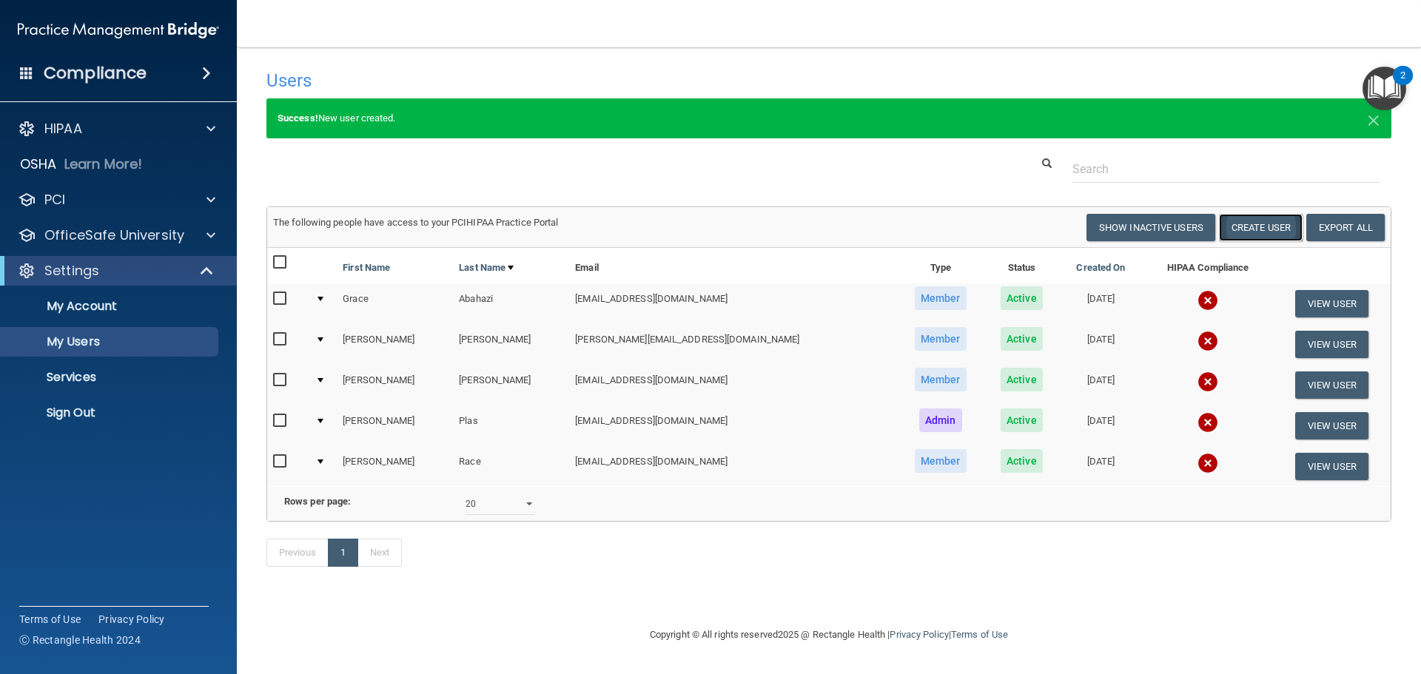
click at [1246, 232] on button "Create User" at bounding box center [1261, 227] width 84 height 27
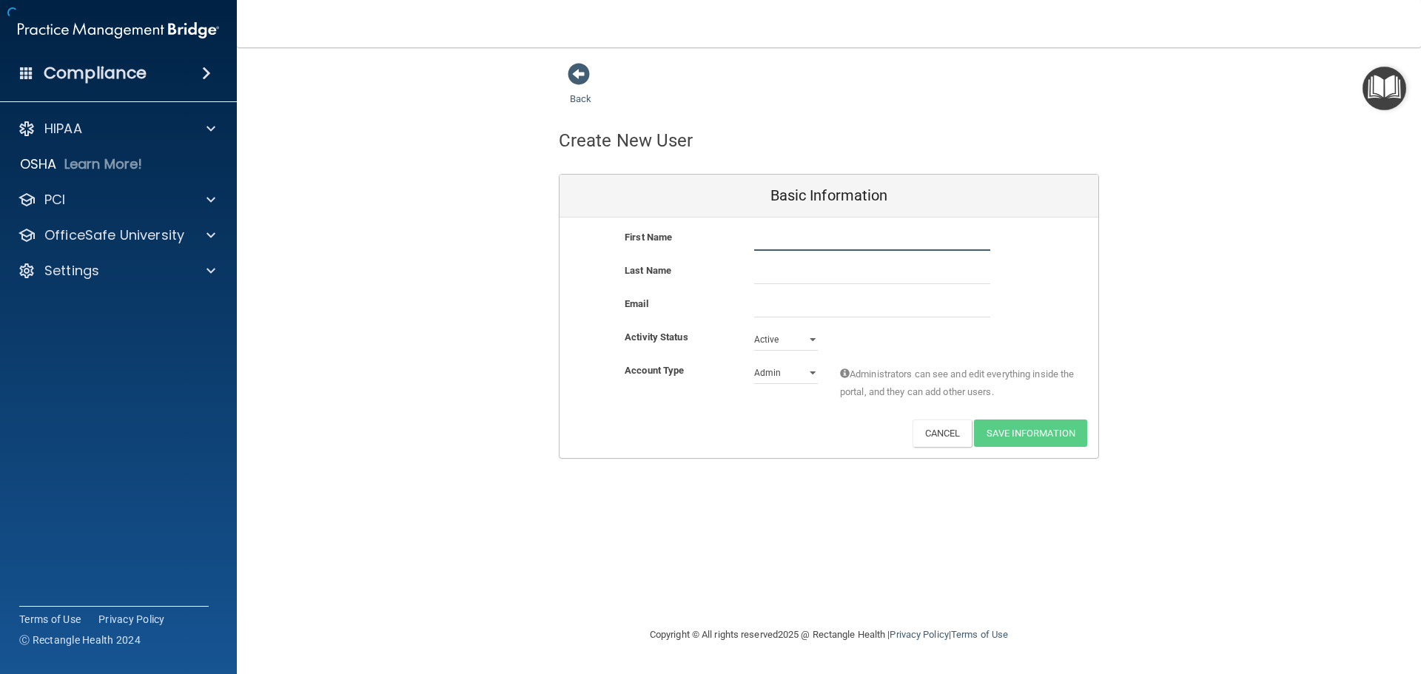
click at [782, 240] on input "text" at bounding box center [872, 240] width 236 height 22
type input "Daisy"
type input "[PERSON_NAME]"
click at [796, 318] on input "email" at bounding box center [872, 306] width 236 height 22
paste input "[EMAIL_ADDRESS][DOMAIN_NAME]"
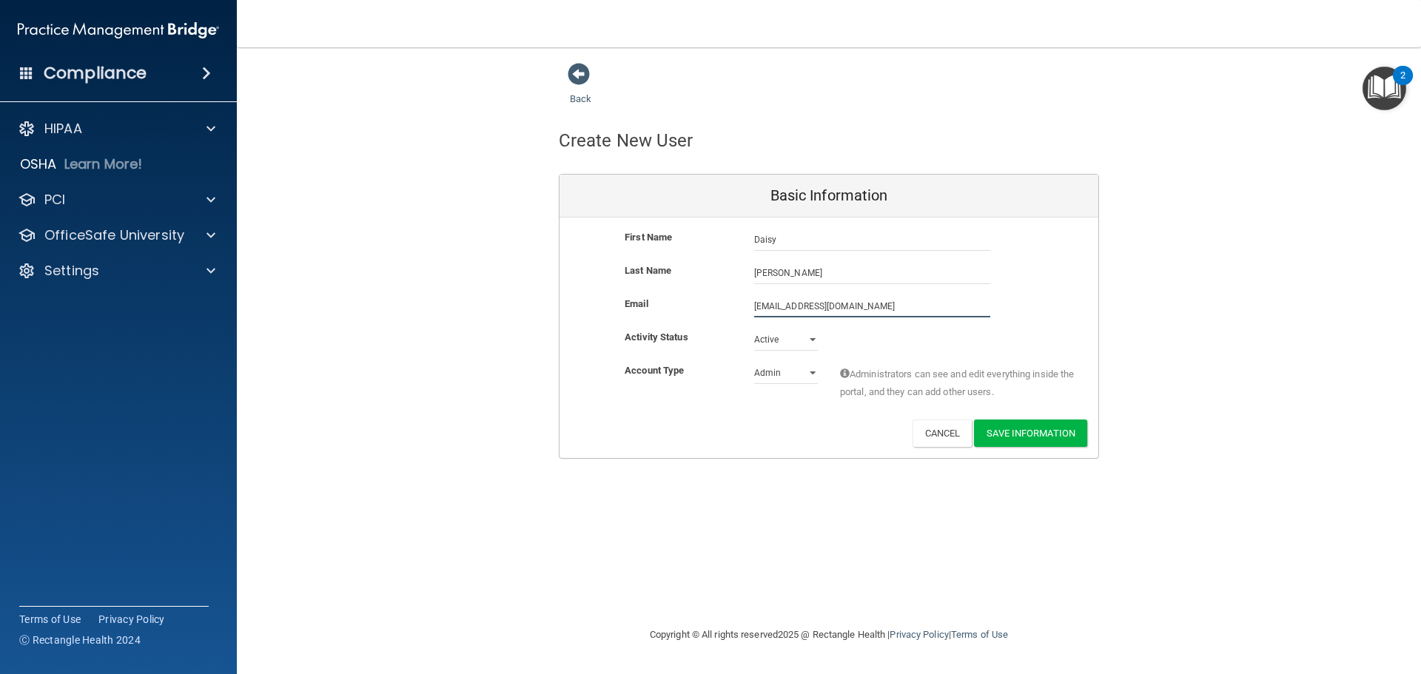
type input "[EMAIL_ADDRESS][DOMAIN_NAME]"
click at [794, 371] on select "Admin Member" at bounding box center [786, 373] width 64 height 22
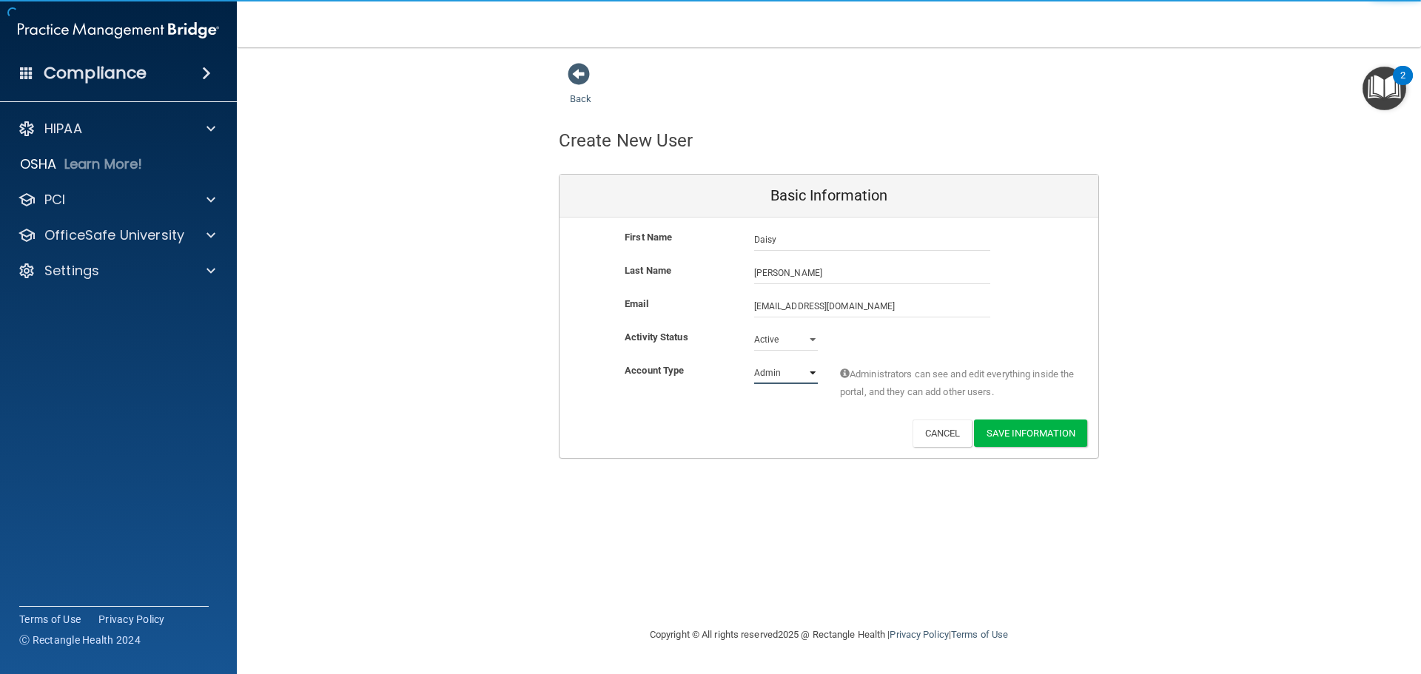
select select "practice_member"
click at [754, 362] on select "Admin Member" at bounding box center [786, 373] width 64 height 22
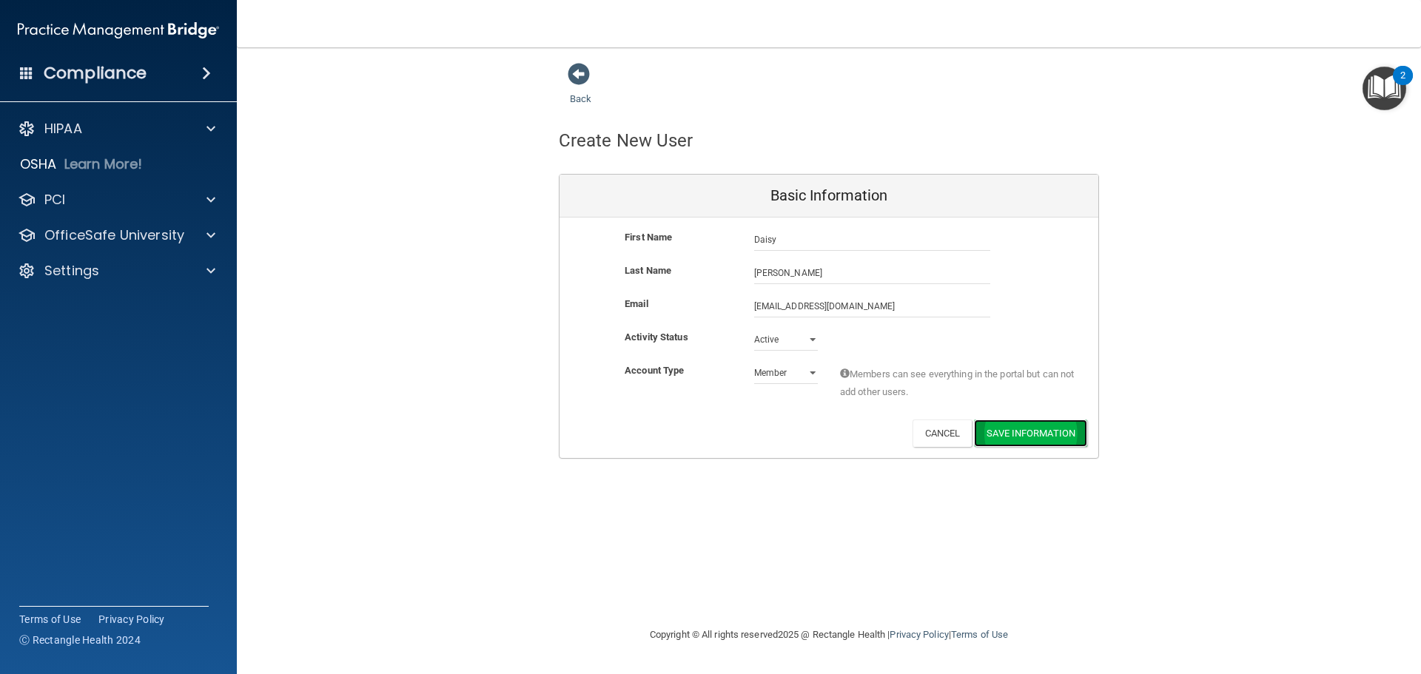
click at [1023, 442] on button "Save Information" at bounding box center [1030, 433] width 113 height 27
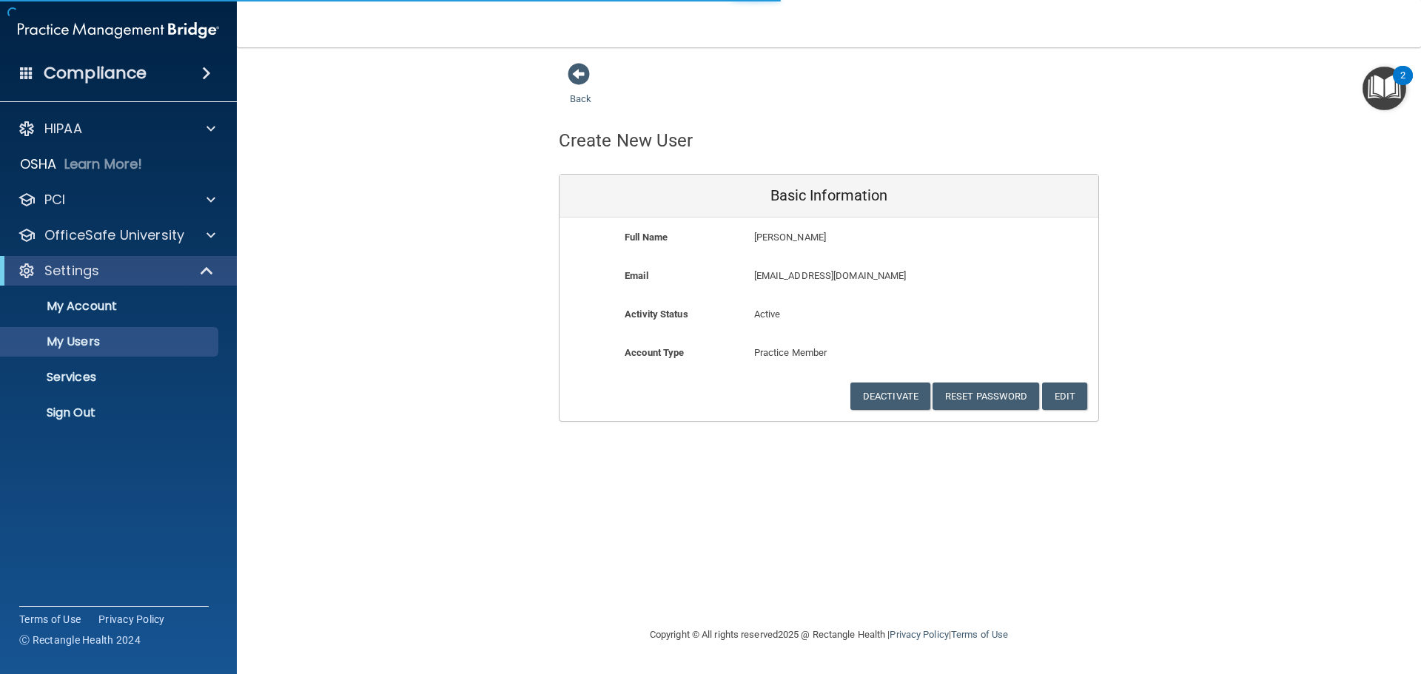
select select "20"
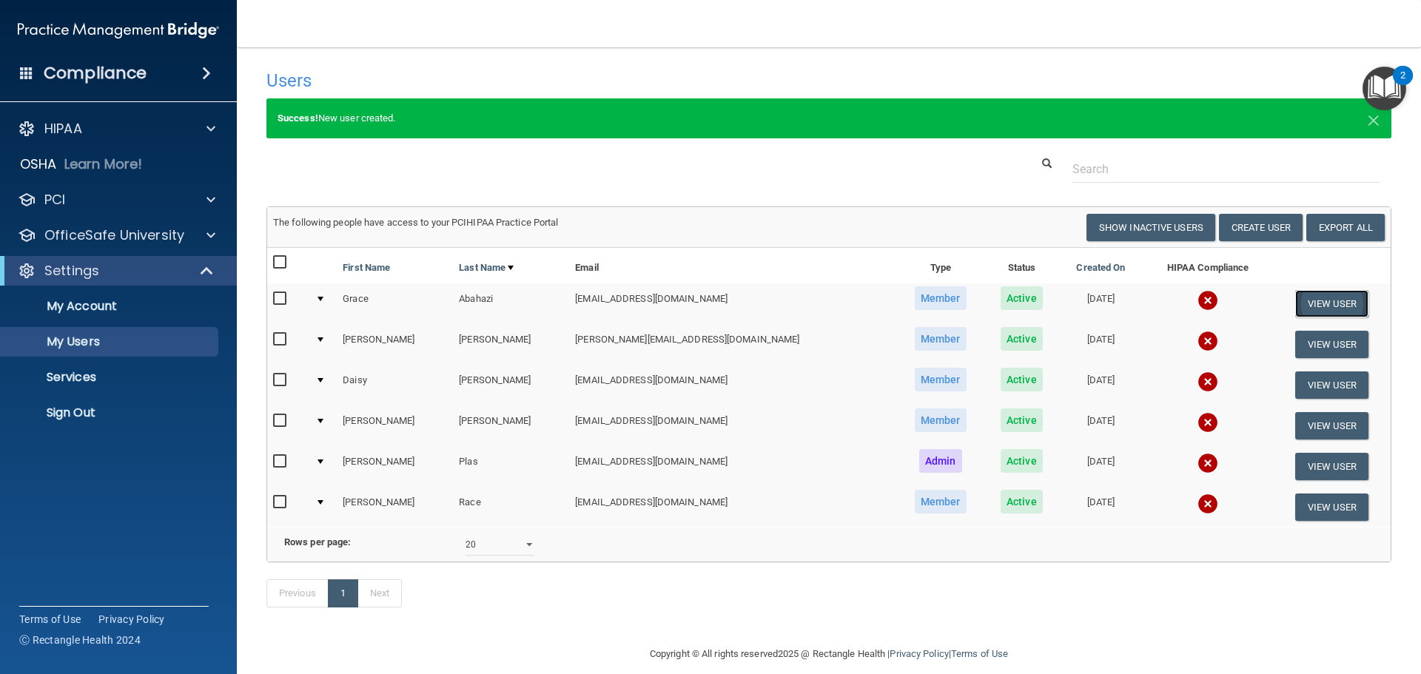
click at [1301, 298] on button "View User" at bounding box center [1331, 303] width 73 height 27
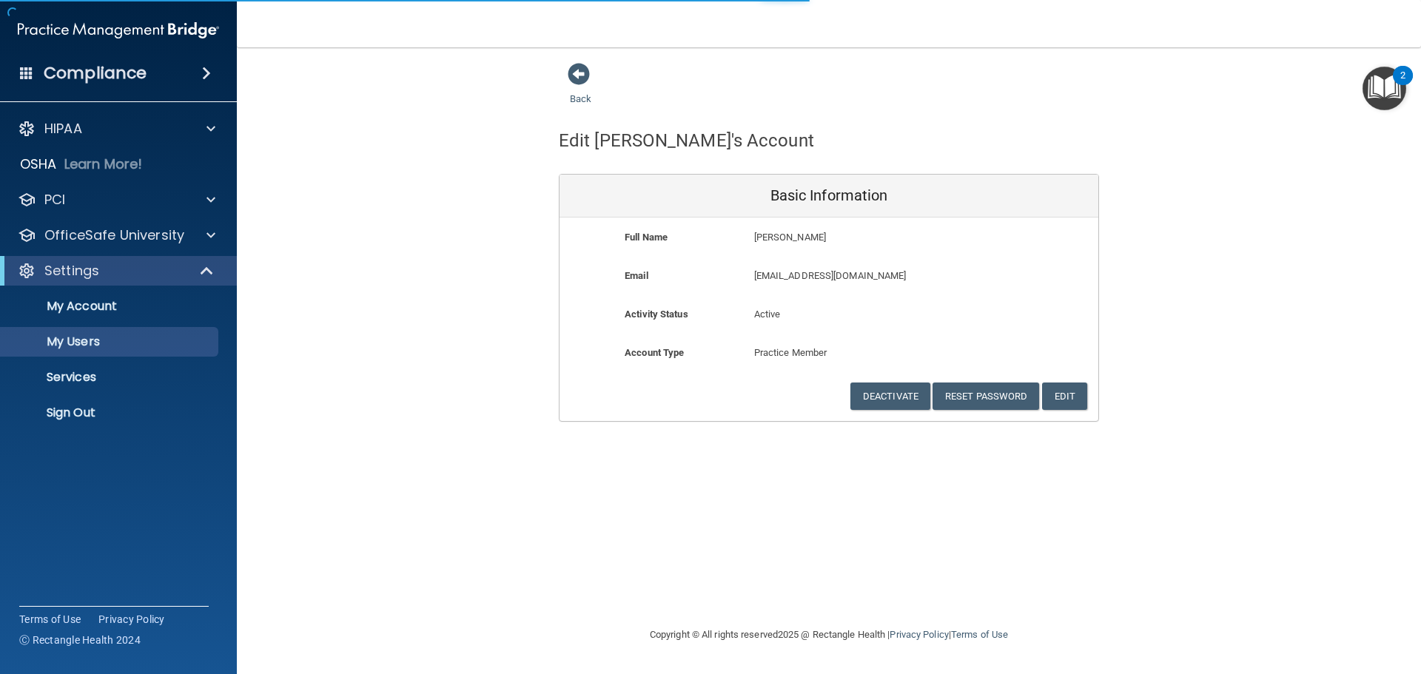
select select "20"
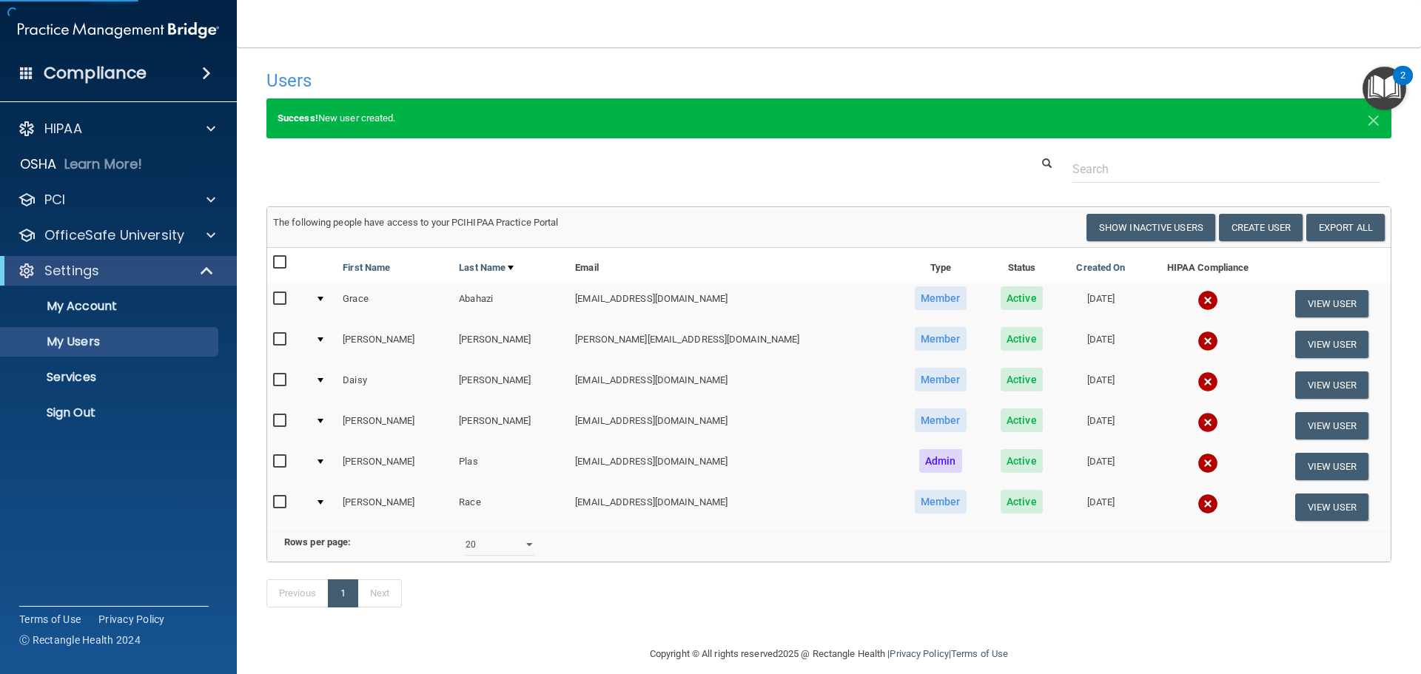
click at [1164, 289] on td at bounding box center [1208, 303] width 130 height 41
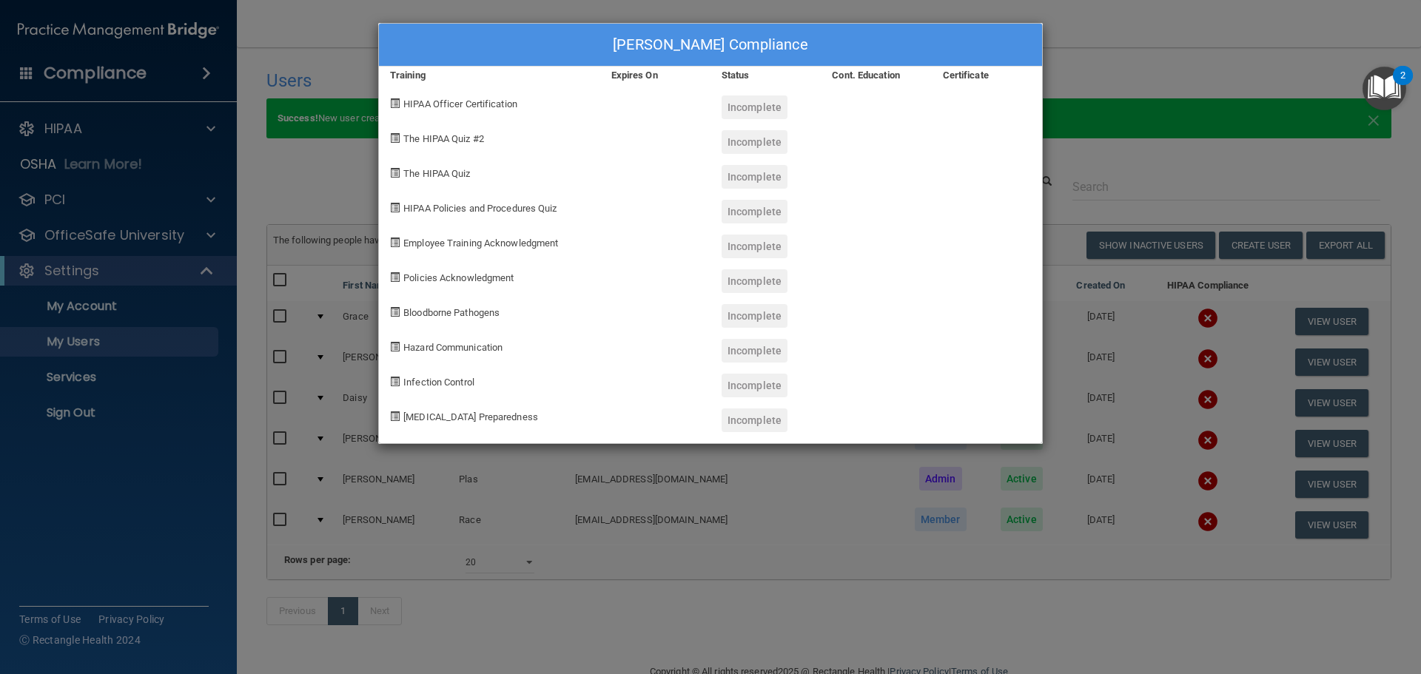
click at [1252, 174] on div "[PERSON_NAME] Compliance Training Expires On Status Cont. Education Certificate…" at bounding box center [710, 337] width 1421 height 674
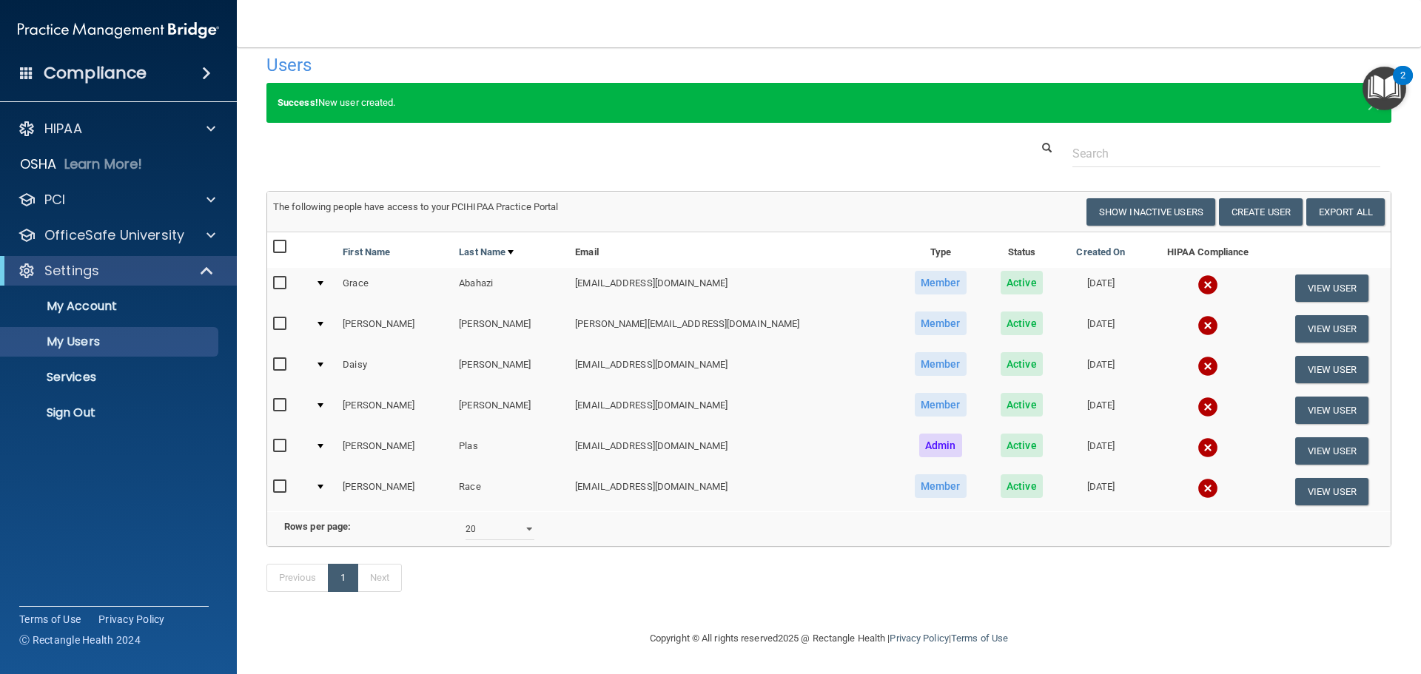
scroll to position [38, 0]
